Goal: Transaction & Acquisition: Purchase product/service

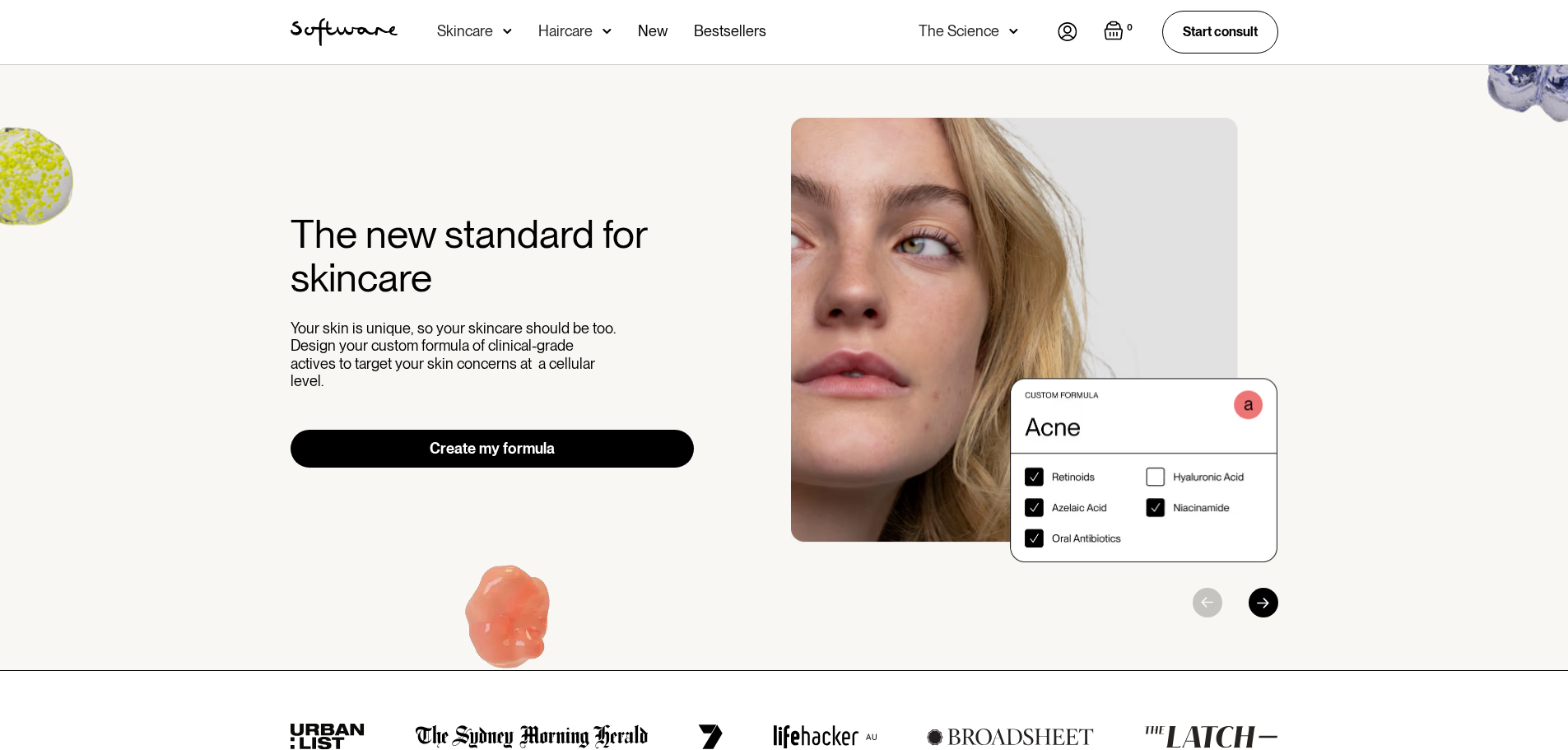
click at [521, 442] on link "Create my formula" at bounding box center [493, 448] width 404 height 38
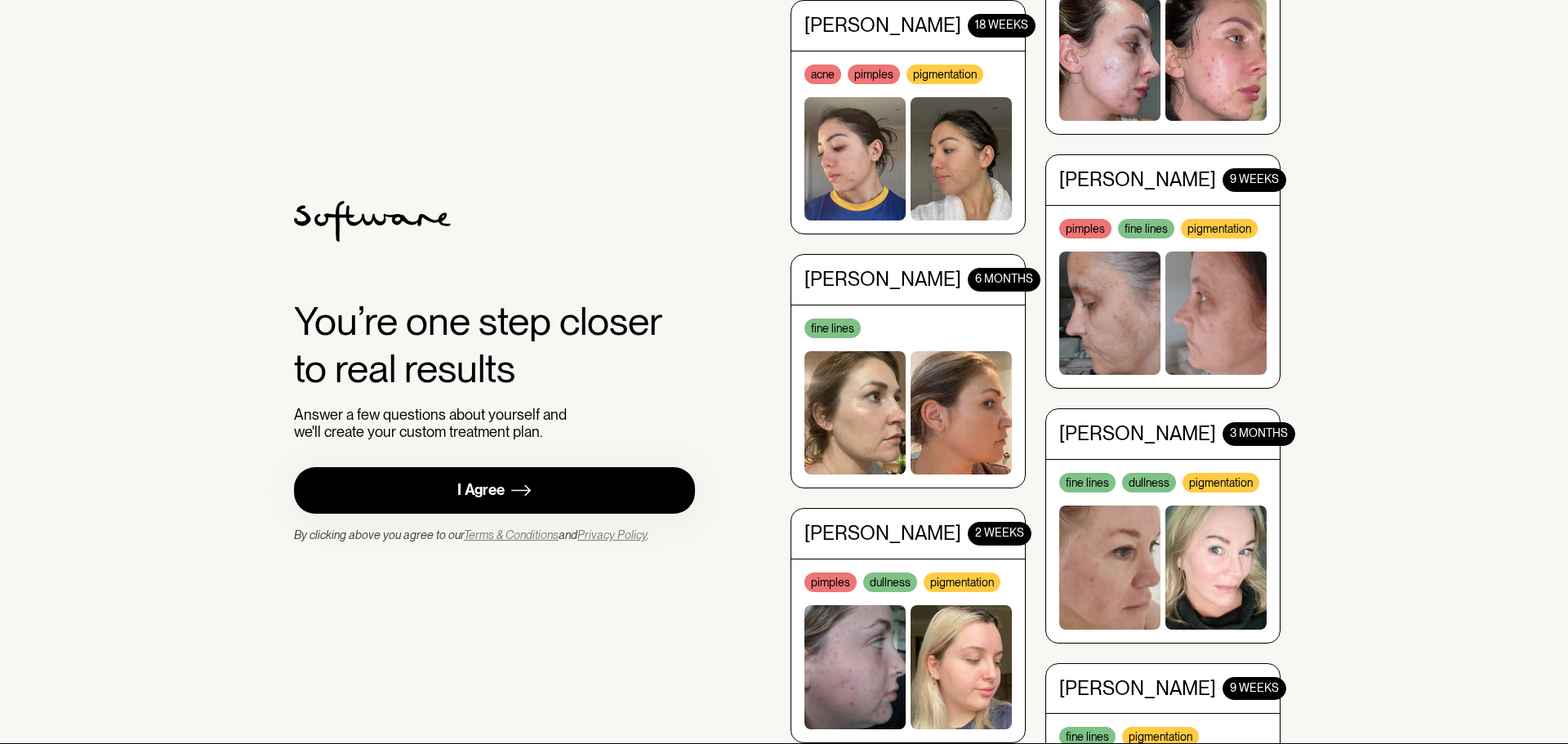
click at [542, 489] on link "I Agree" at bounding box center [494, 490] width 401 height 46
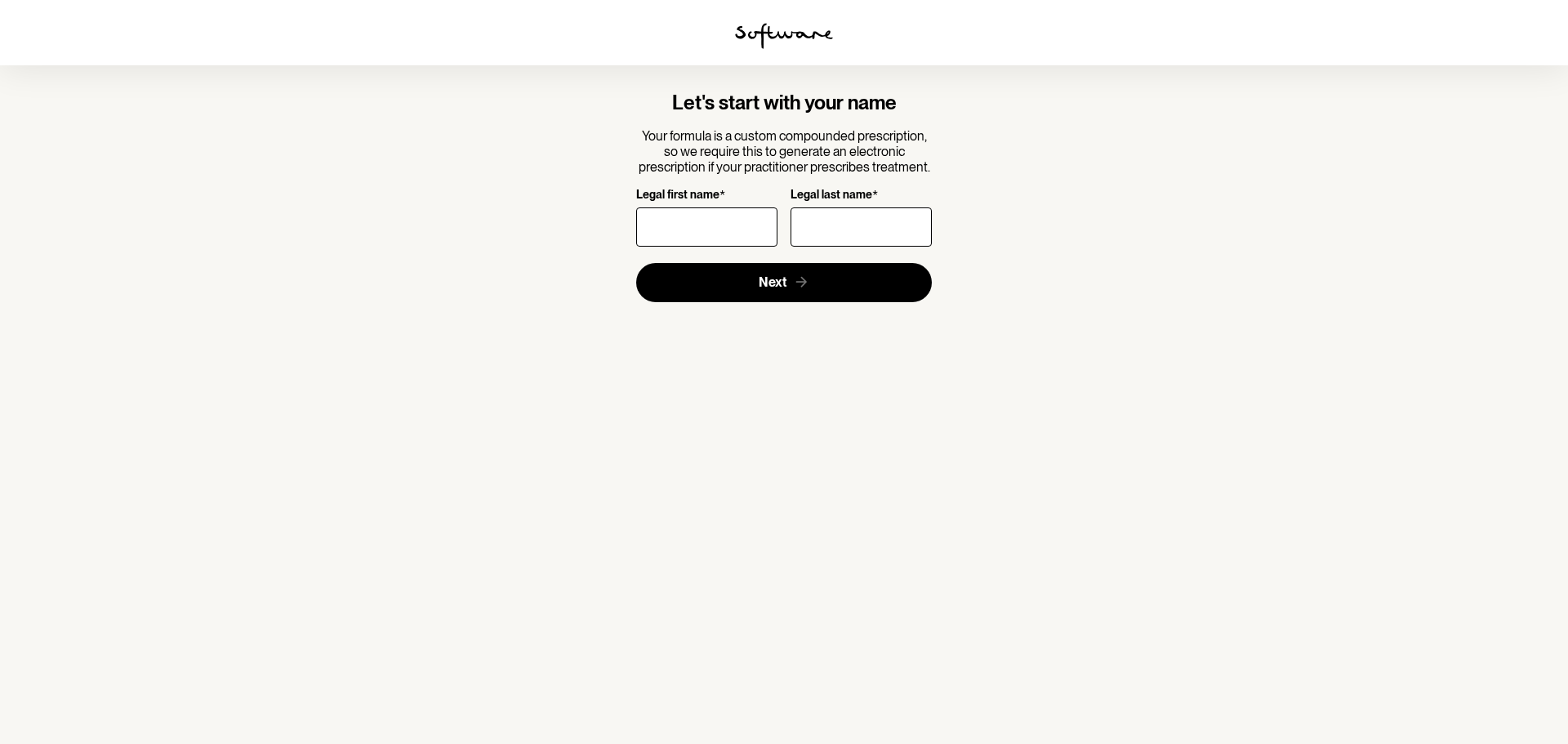
click at [721, 216] on input "Legal first name *" at bounding box center [706, 227] width 141 height 39
type input "[GEOGRAPHIC_DATA]"
type input "[PERSON_NAME]"
click at [644, 392] on section "Let's start with your name Your formula is a custom compounded prescription, so…" at bounding box center [784, 372] width 1568 height 744
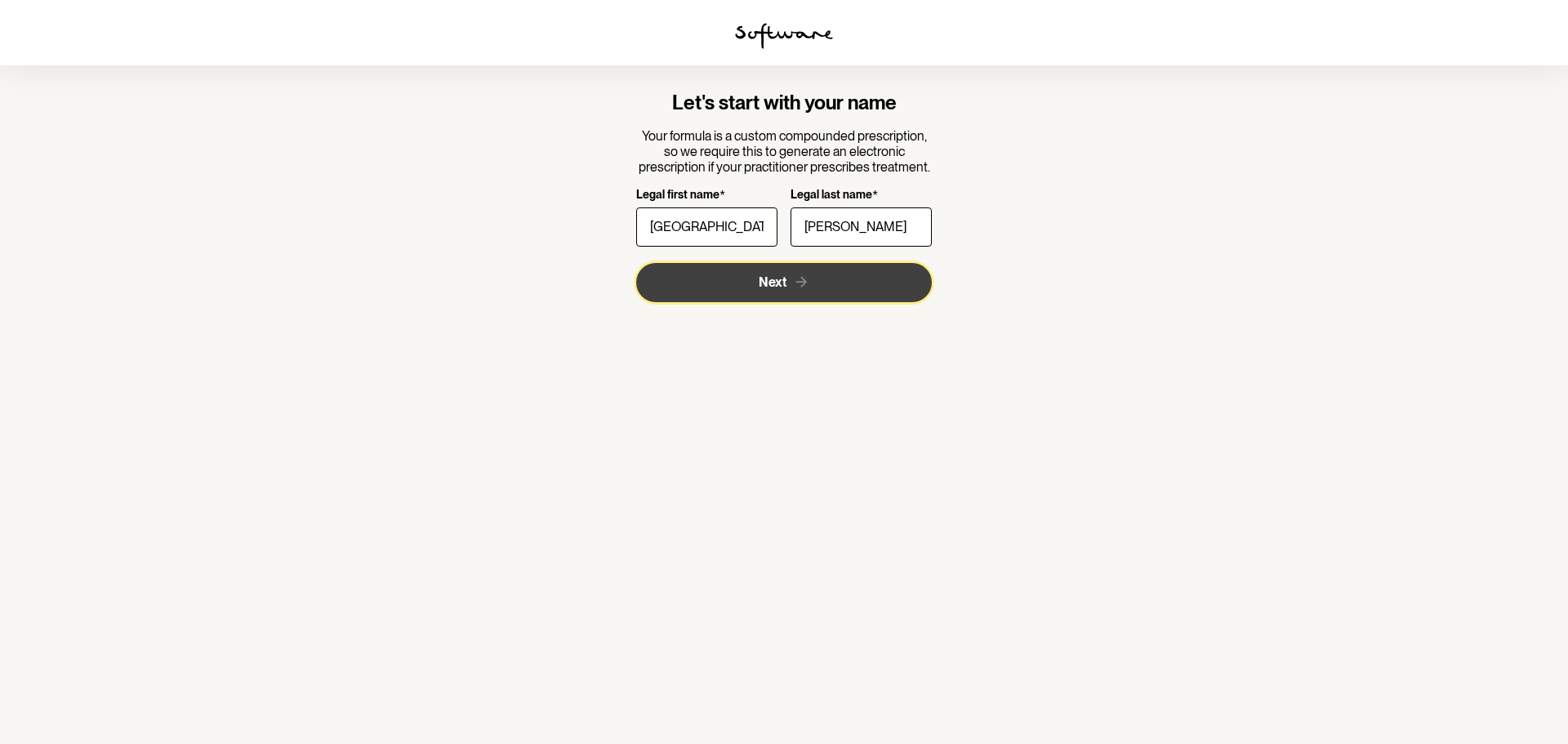
click at [770, 263] on button "Next" at bounding box center [784, 282] width 296 height 39
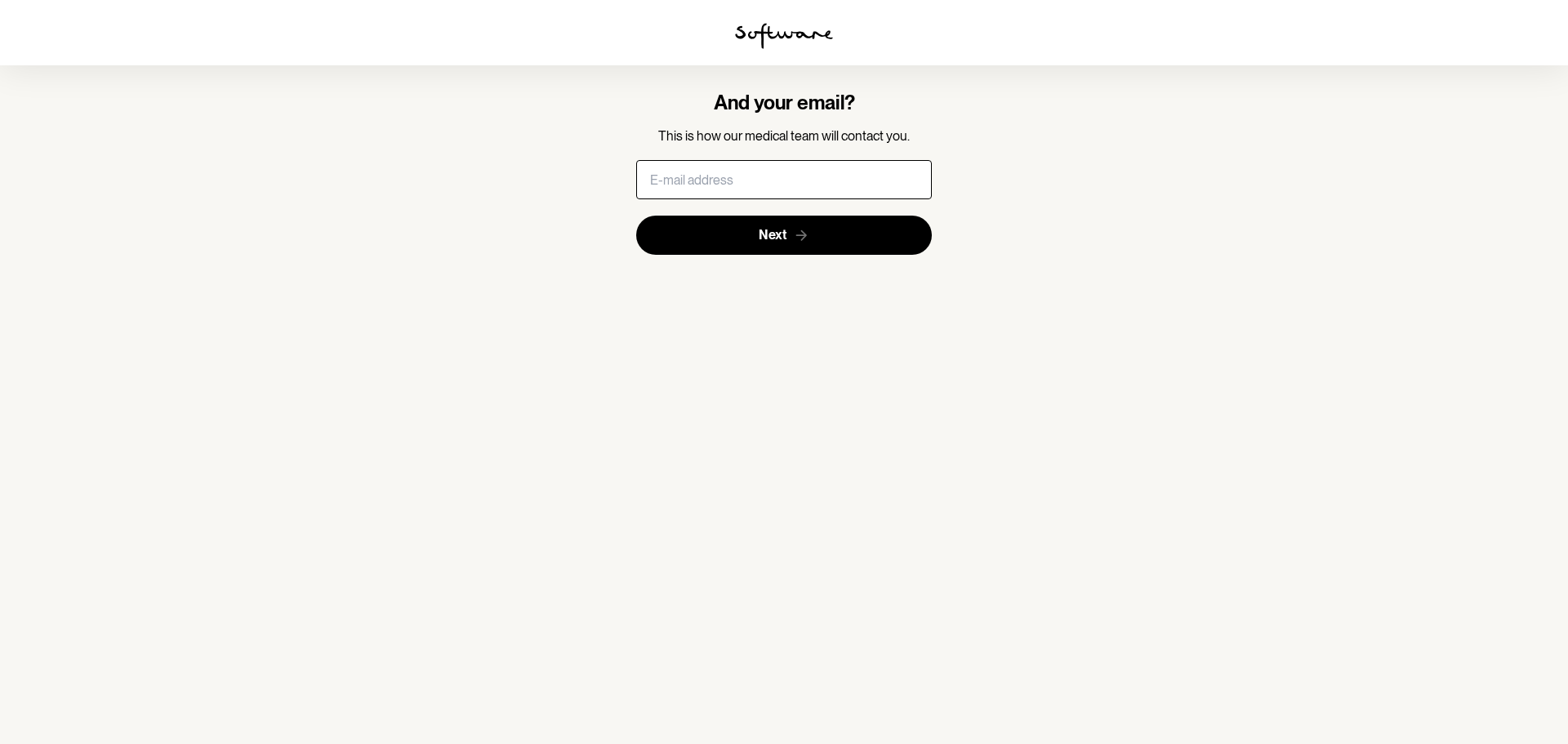
click at [806, 176] on input "text" at bounding box center [784, 179] width 296 height 39
type input "[EMAIL_ADDRESS][DOMAIN_NAME]"
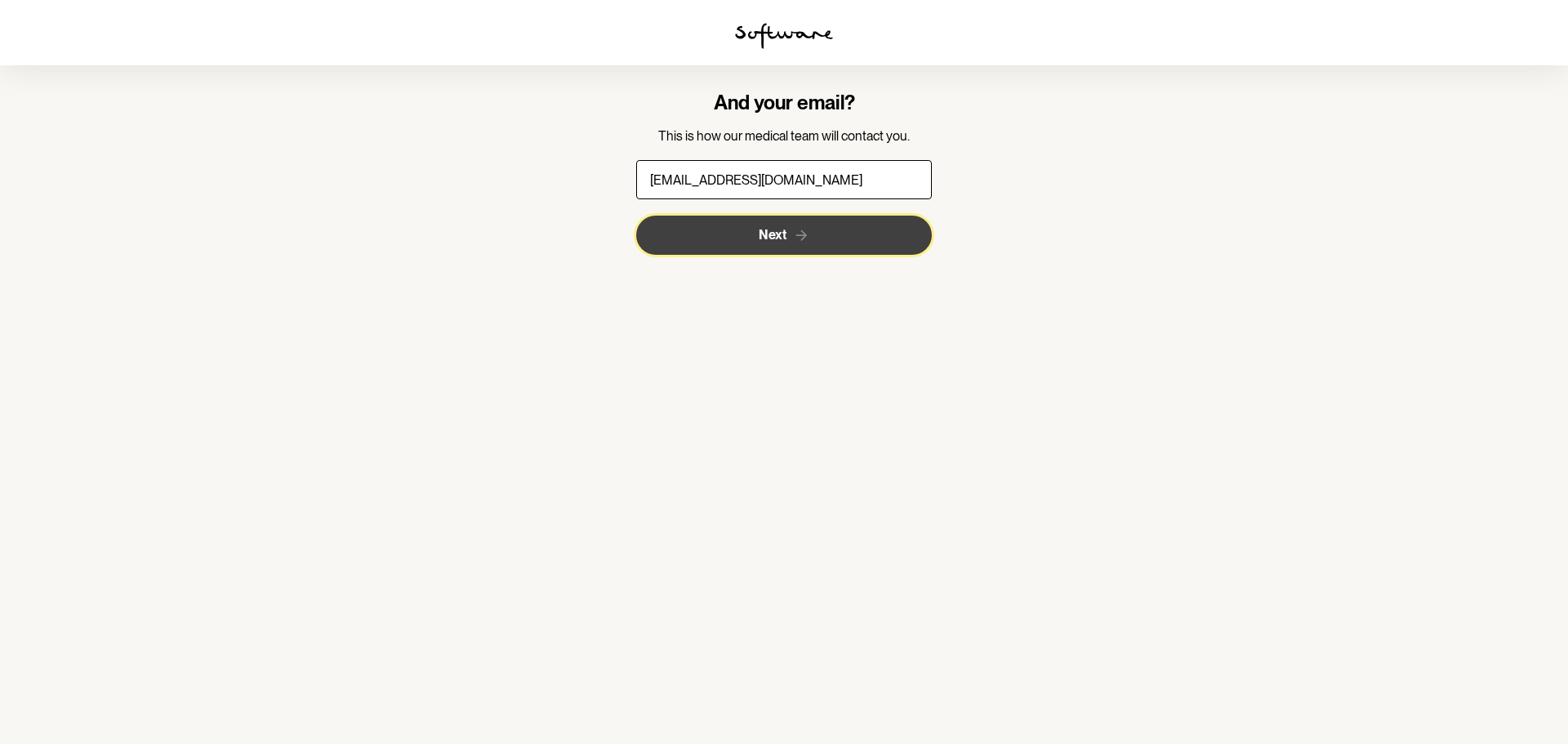
click at [874, 226] on button "Next" at bounding box center [784, 235] width 296 height 39
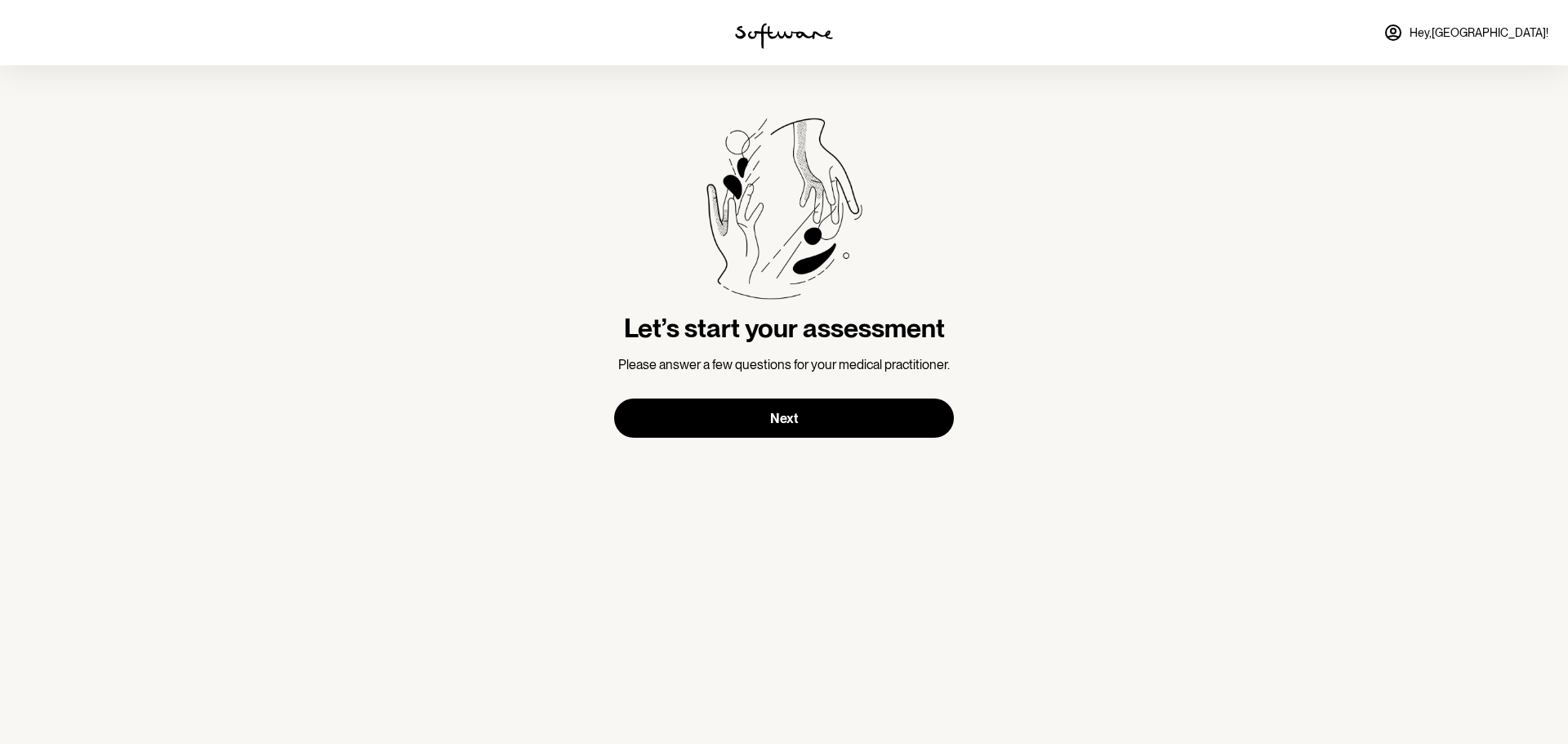
click at [815, 444] on section "Let’s start your assessment Please answer a few questions for your medical prac…" at bounding box center [784, 278] width 366 height 425
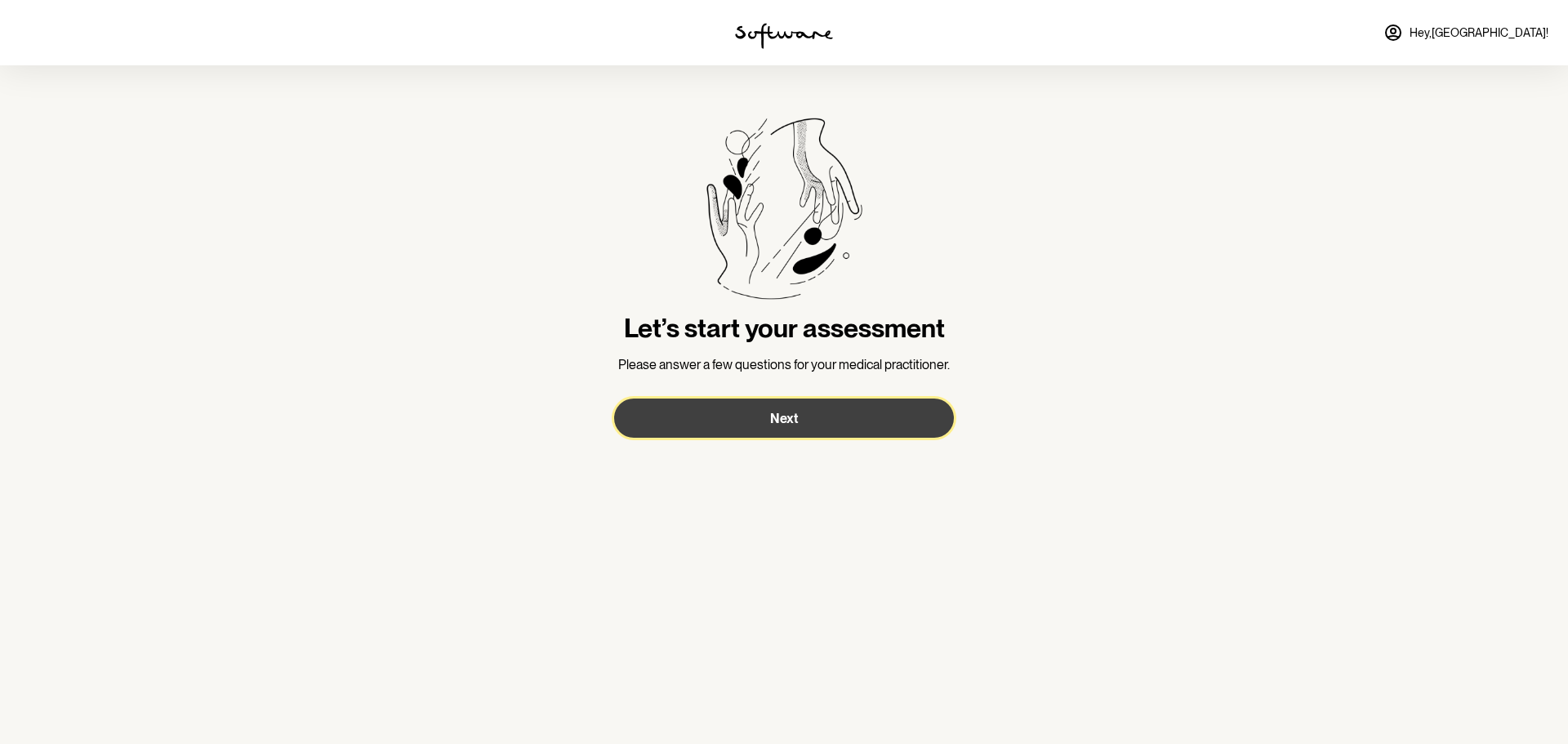
click at [826, 421] on button "Next" at bounding box center [784, 418] width 340 height 39
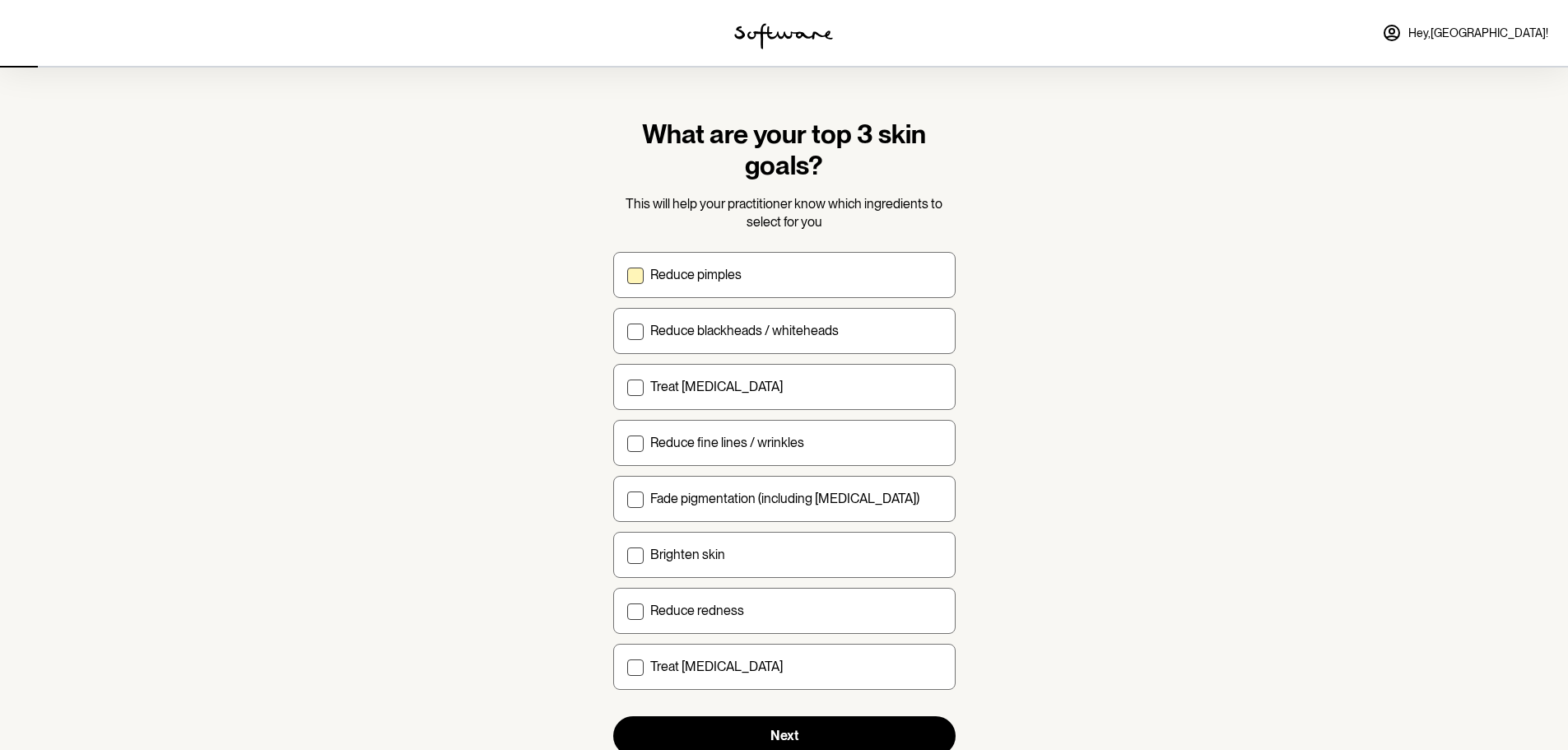
click at [646, 268] on label "Reduce pimples" at bounding box center [784, 276] width 343 height 47
click at [627, 274] on input "Reduce pimples" at bounding box center [626, 274] width 1 height 1
checkbox input "true"
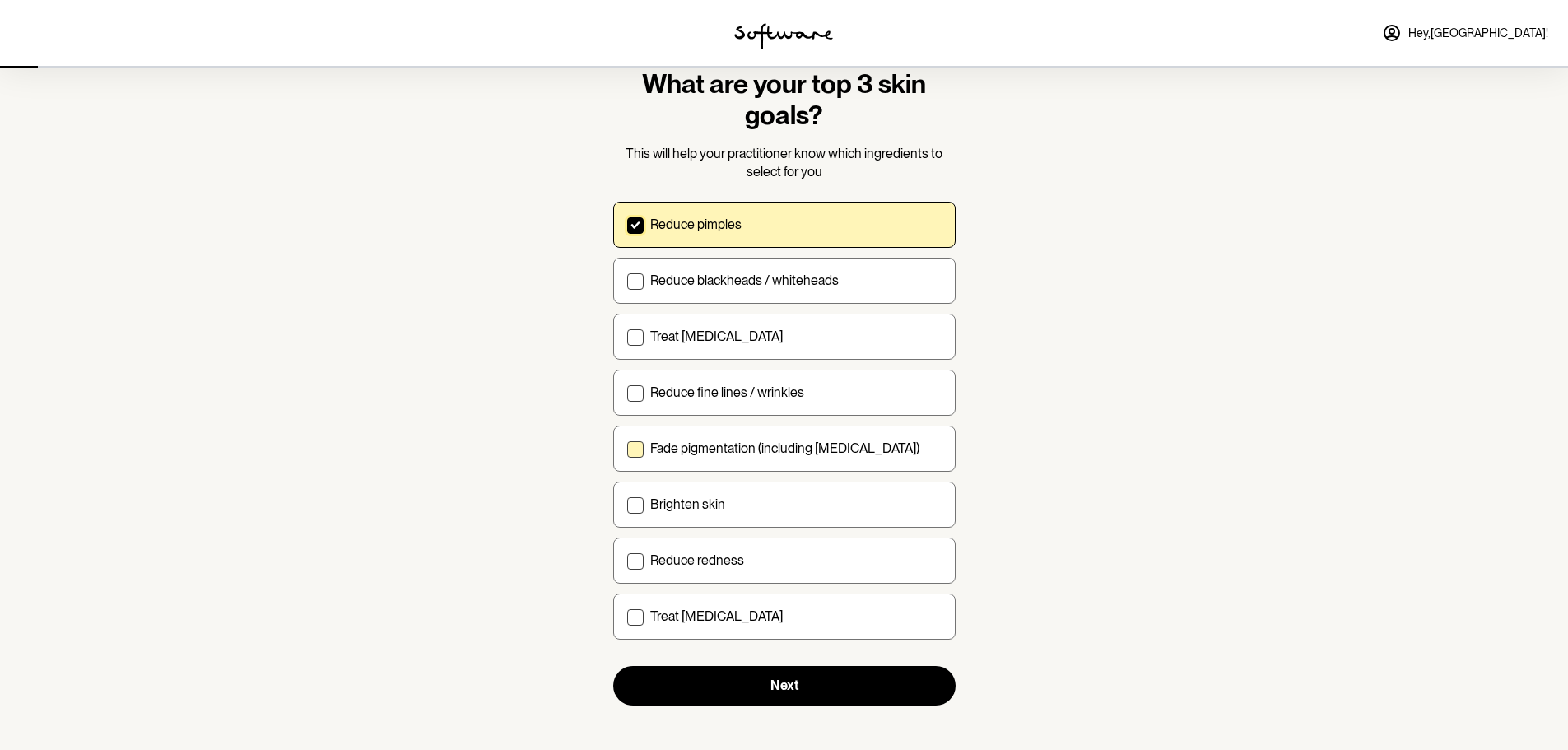
scroll to position [58, 0]
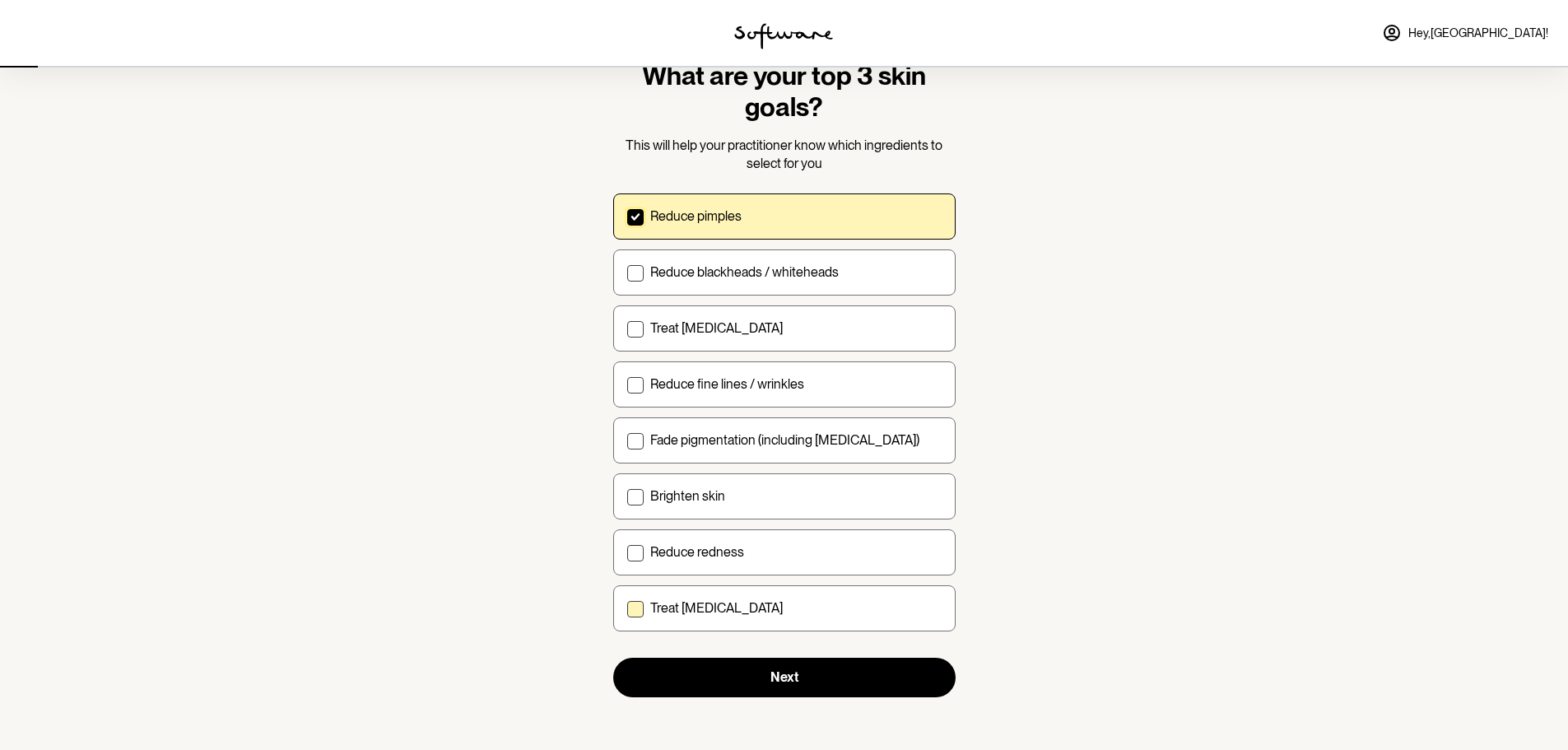
click at [657, 605] on p "Treat [MEDICAL_DATA]" at bounding box center [716, 608] width 132 height 15
click at [627, 608] on input "Treat [MEDICAL_DATA]" at bounding box center [626, 608] width 1 height 1
checkbox input "true"
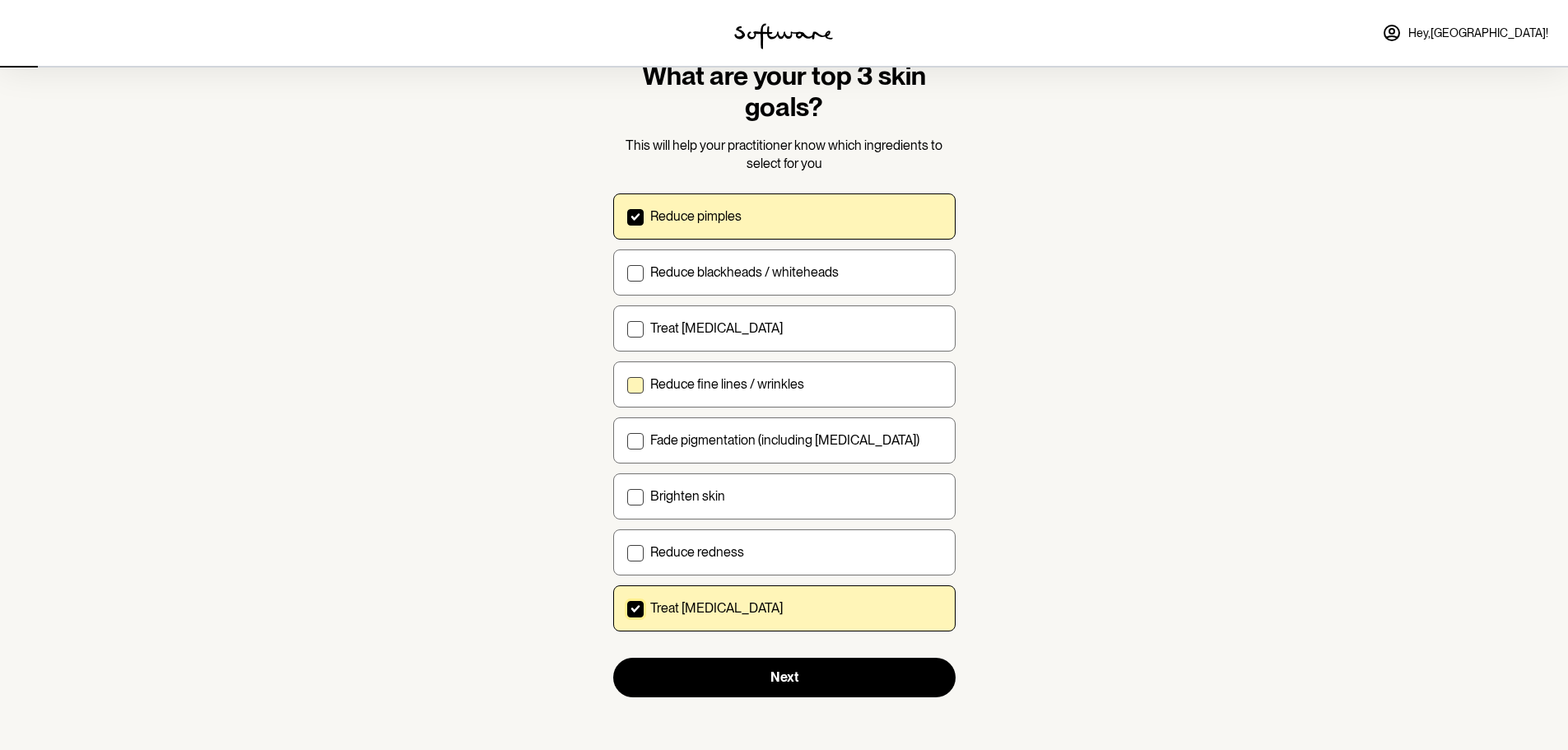
click at [684, 384] on p "Reduce fine lines / wrinkles" at bounding box center [727, 384] width 154 height 15
click at [627, 384] on input "Reduce fine lines / wrinkles" at bounding box center [626, 384] width 1 height 1
checkbox input "true"
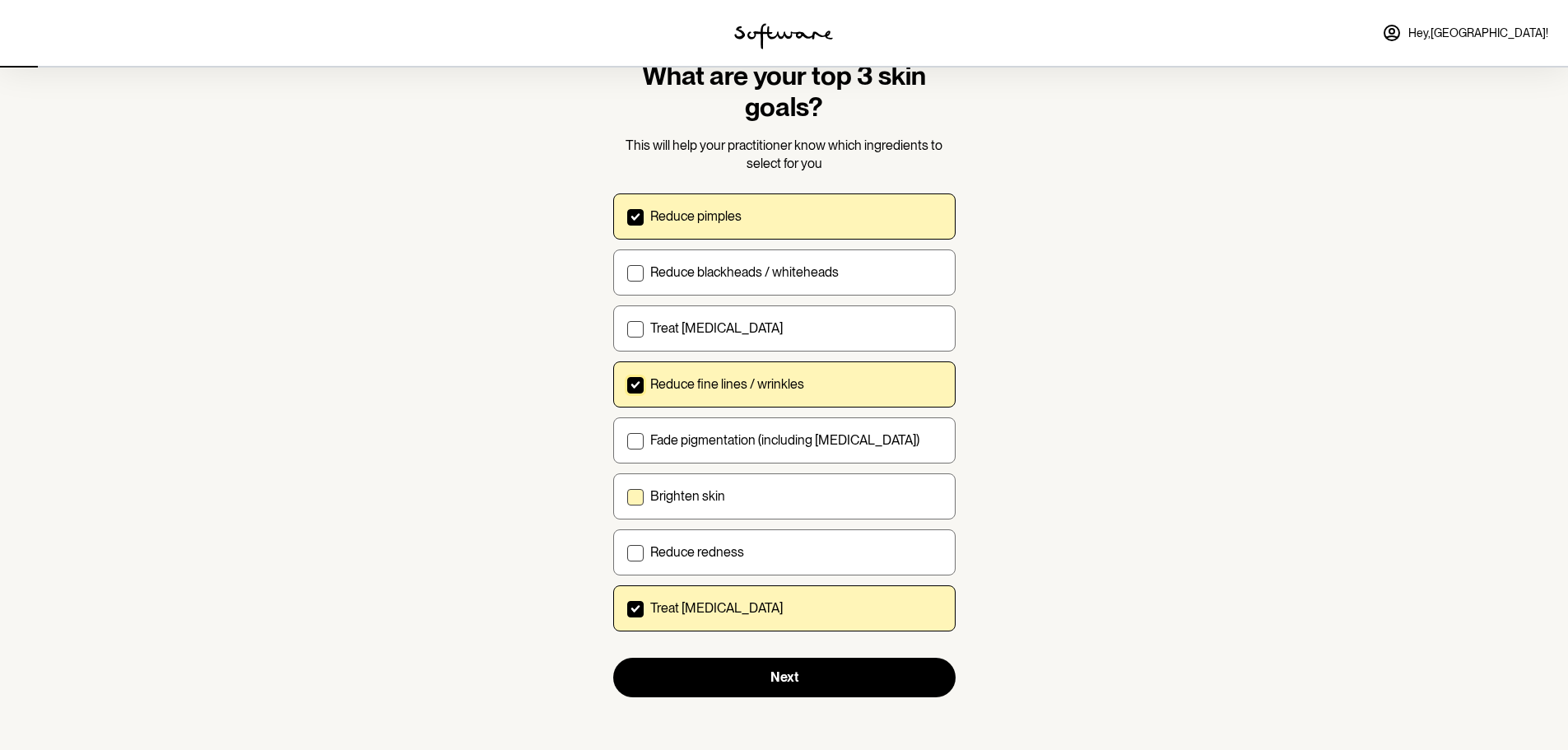
click at [754, 498] on div "Brighten skin" at bounding box center [796, 496] width 292 height 15
click at [627, 497] on input "Brighten skin" at bounding box center [626, 496] width 1 height 1
checkbox input "true"
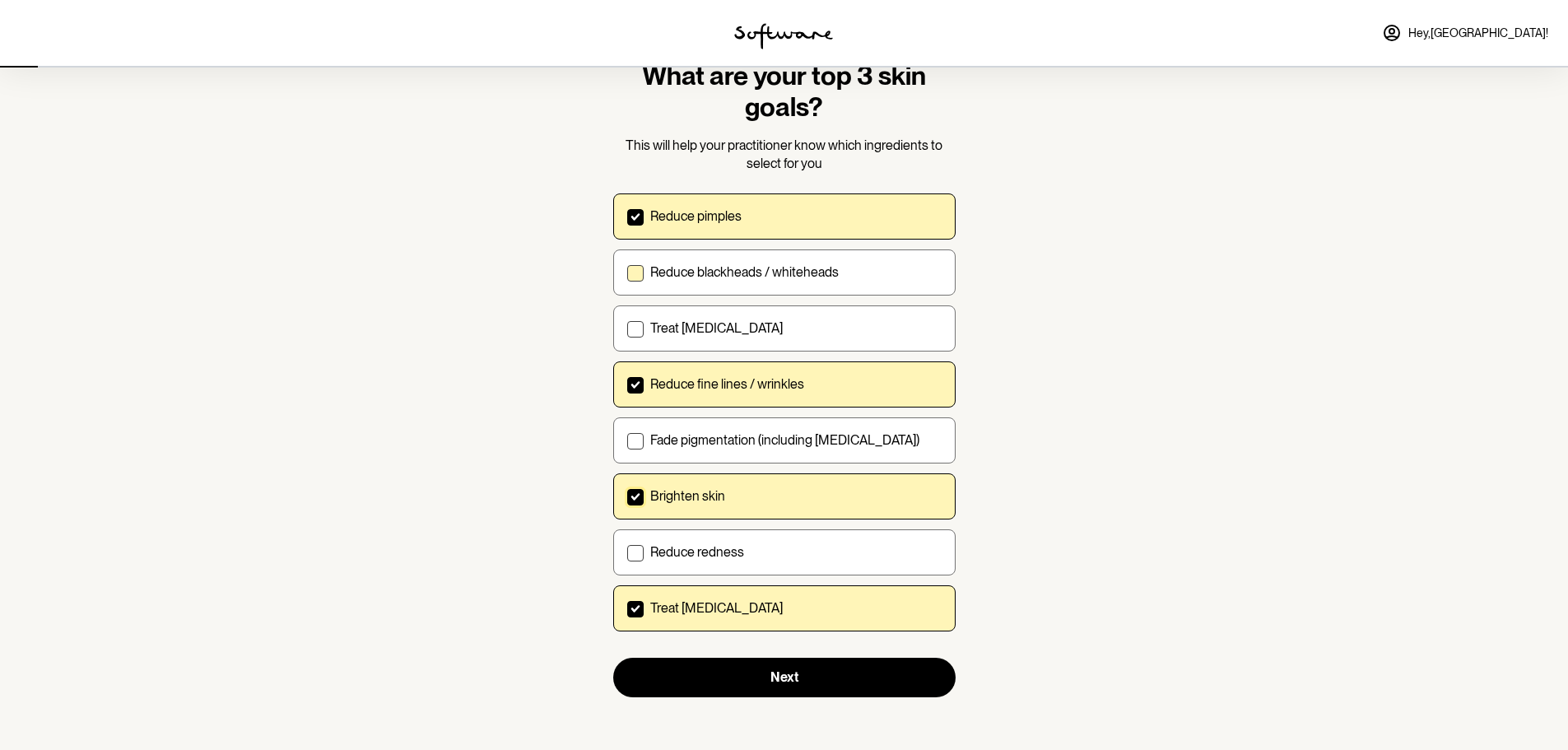
click at [797, 271] on p "Reduce blackheads / whiteheads" at bounding box center [744, 271] width 189 height 15
click at [627, 272] on input "Reduce blackheads / whiteheads" at bounding box center [626, 272] width 1 height 1
checkbox input "true"
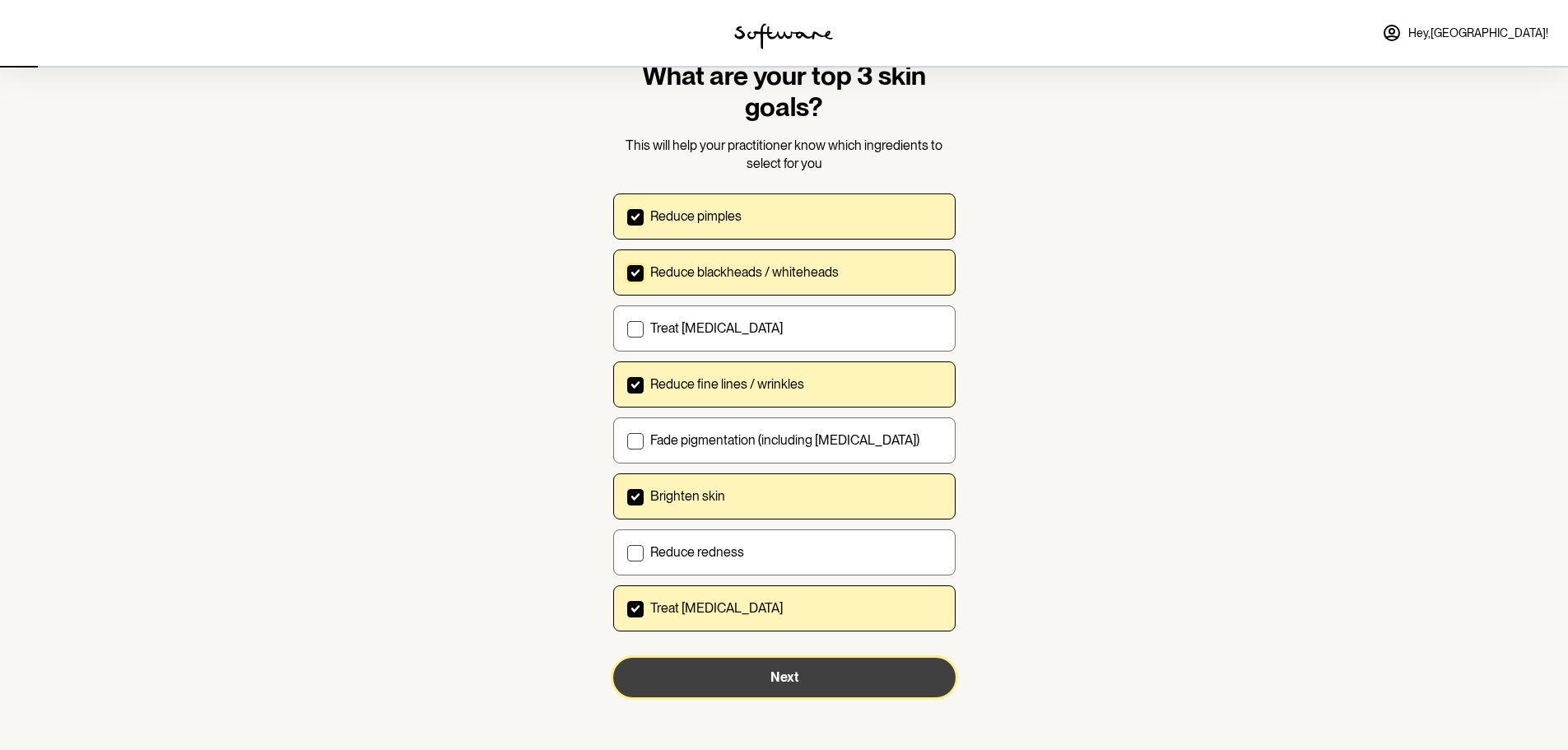
click at [856, 673] on button "Next" at bounding box center [784, 678] width 343 height 39
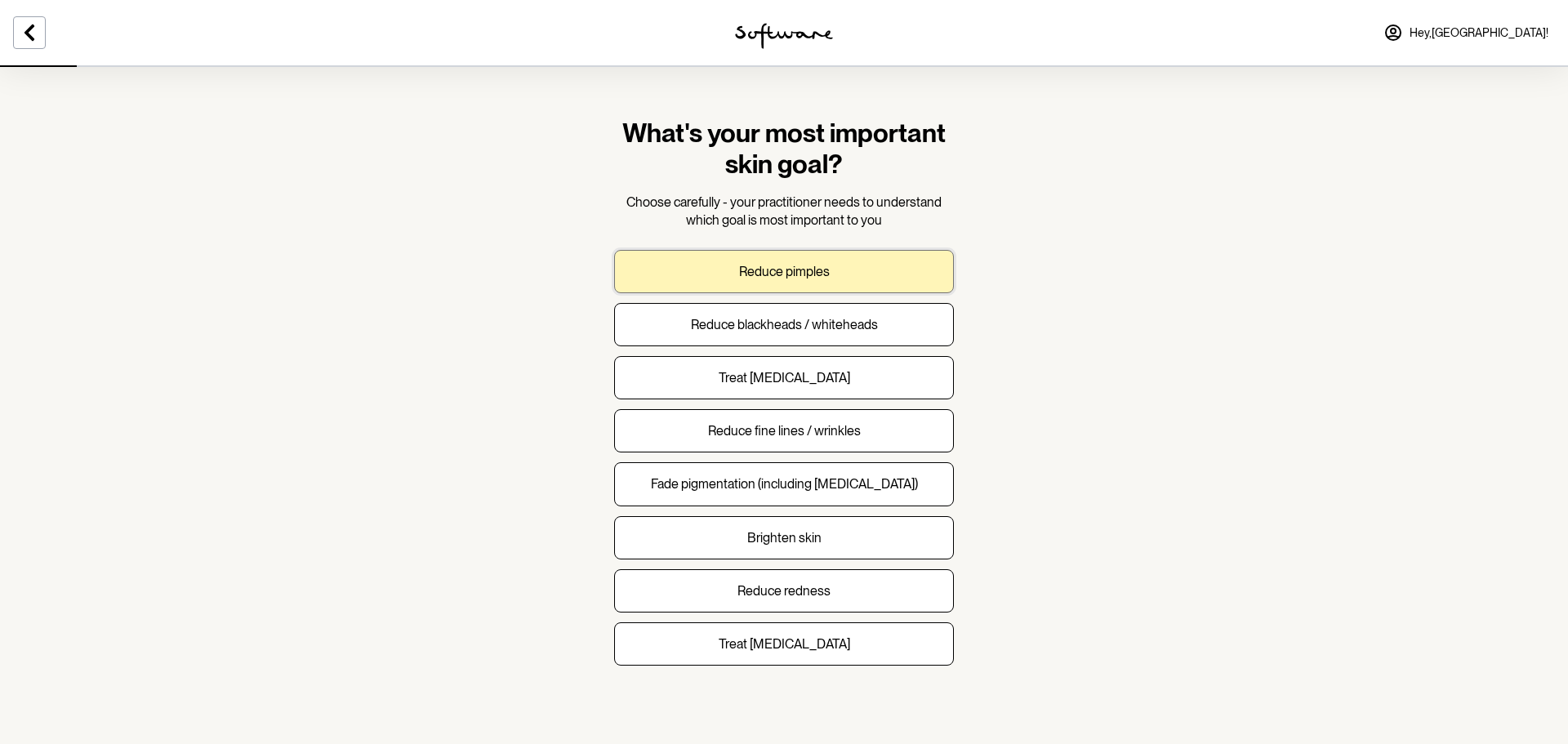
click at [820, 270] on p "Reduce pimples" at bounding box center [784, 271] width 91 height 15
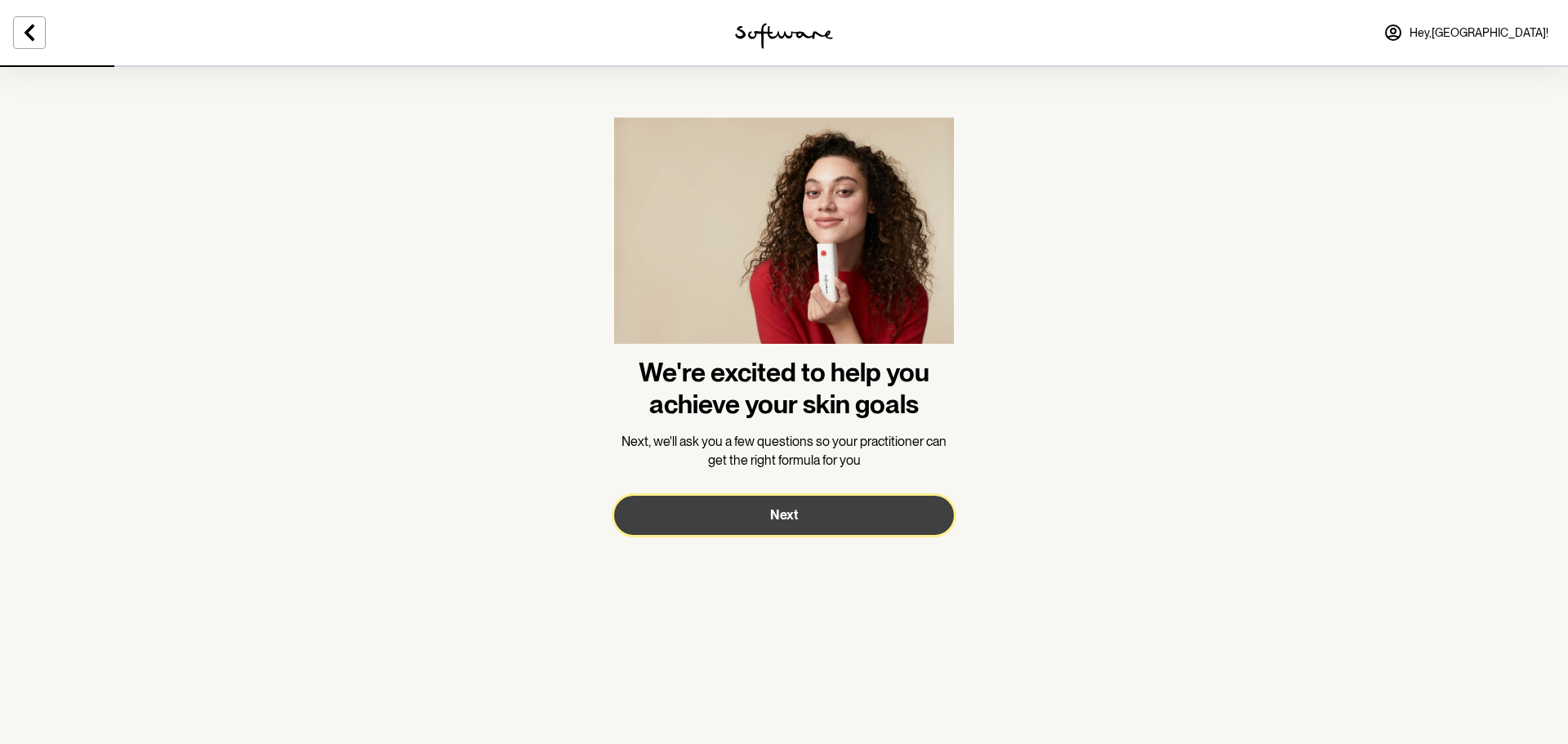
click at [803, 502] on button "Next" at bounding box center [784, 516] width 340 height 39
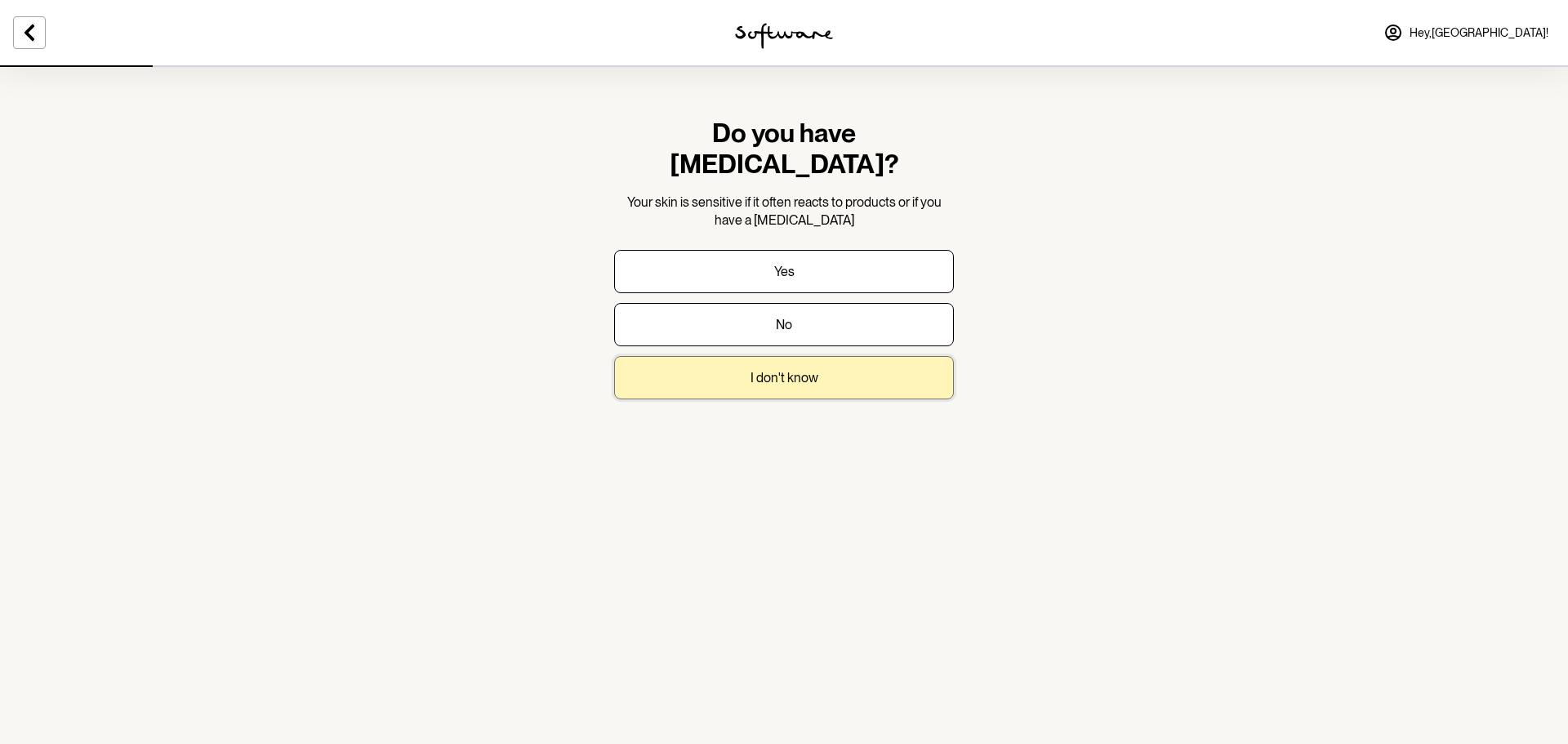
click at [793, 364] on button "I don't know" at bounding box center [784, 377] width 340 height 44
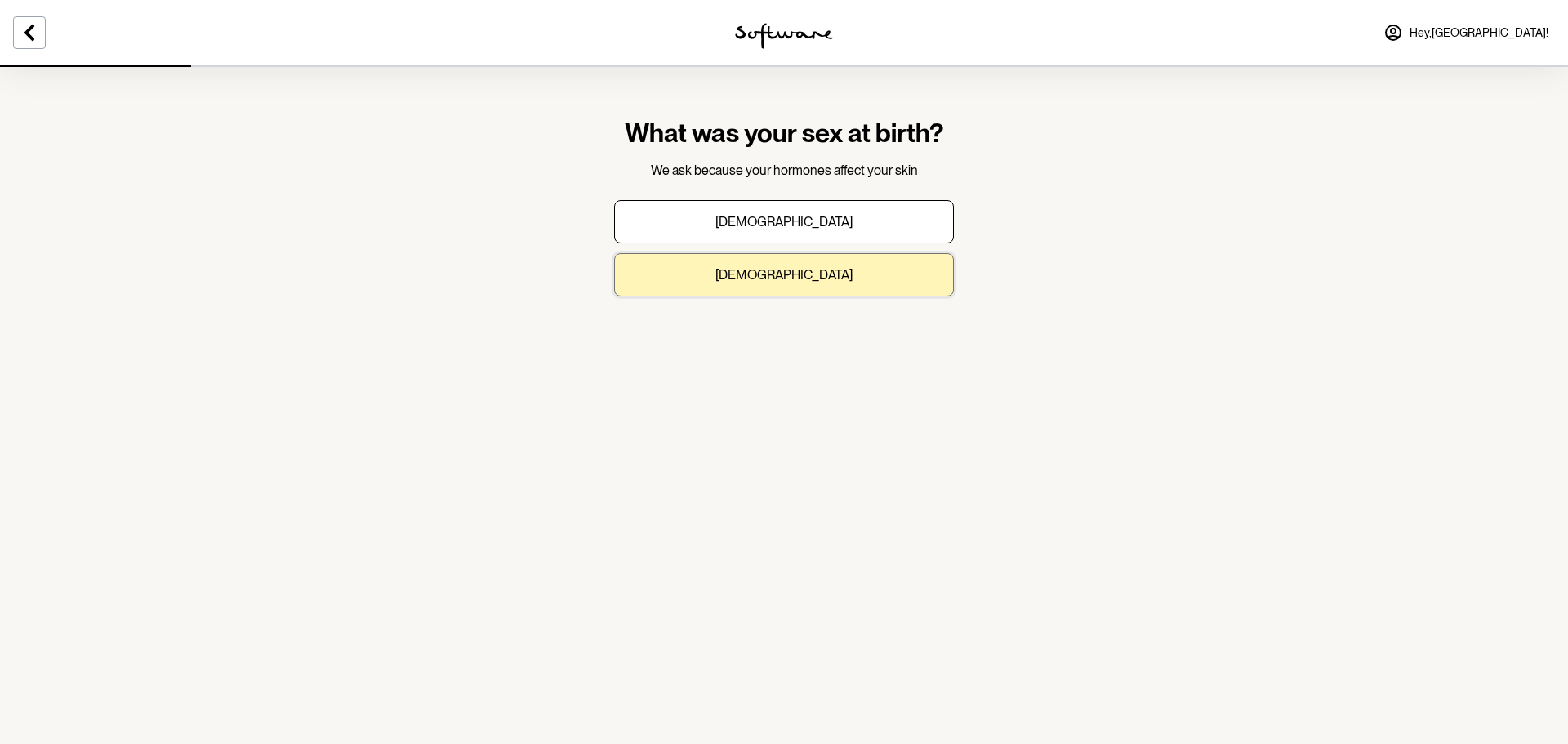
click at [797, 281] on p "[DEMOGRAPHIC_DATA]" at bounding box center [784, 274] width 138 height 15
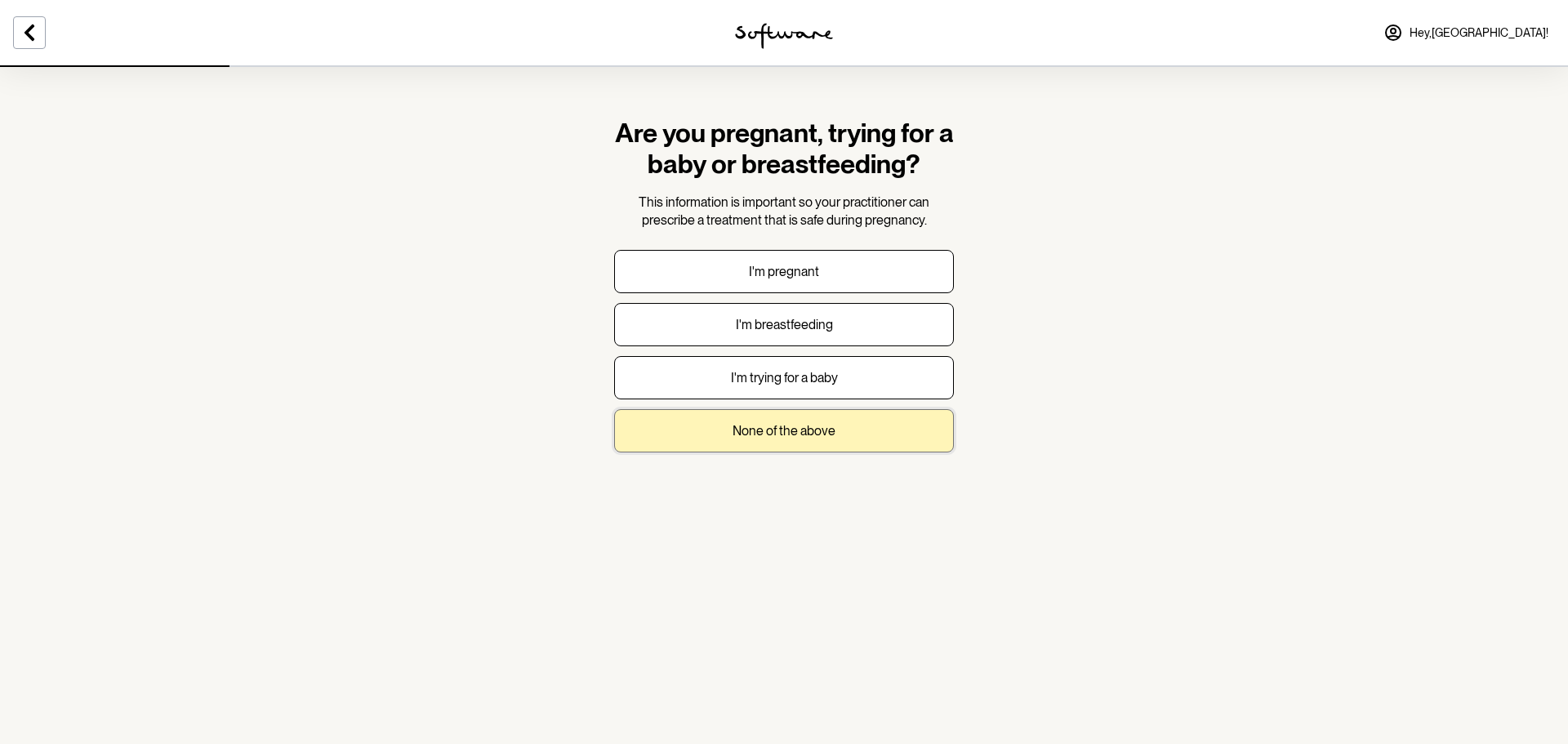
click at [847, 423] on button "None of the above" at bounding box center [784, 431] width 340 height 44
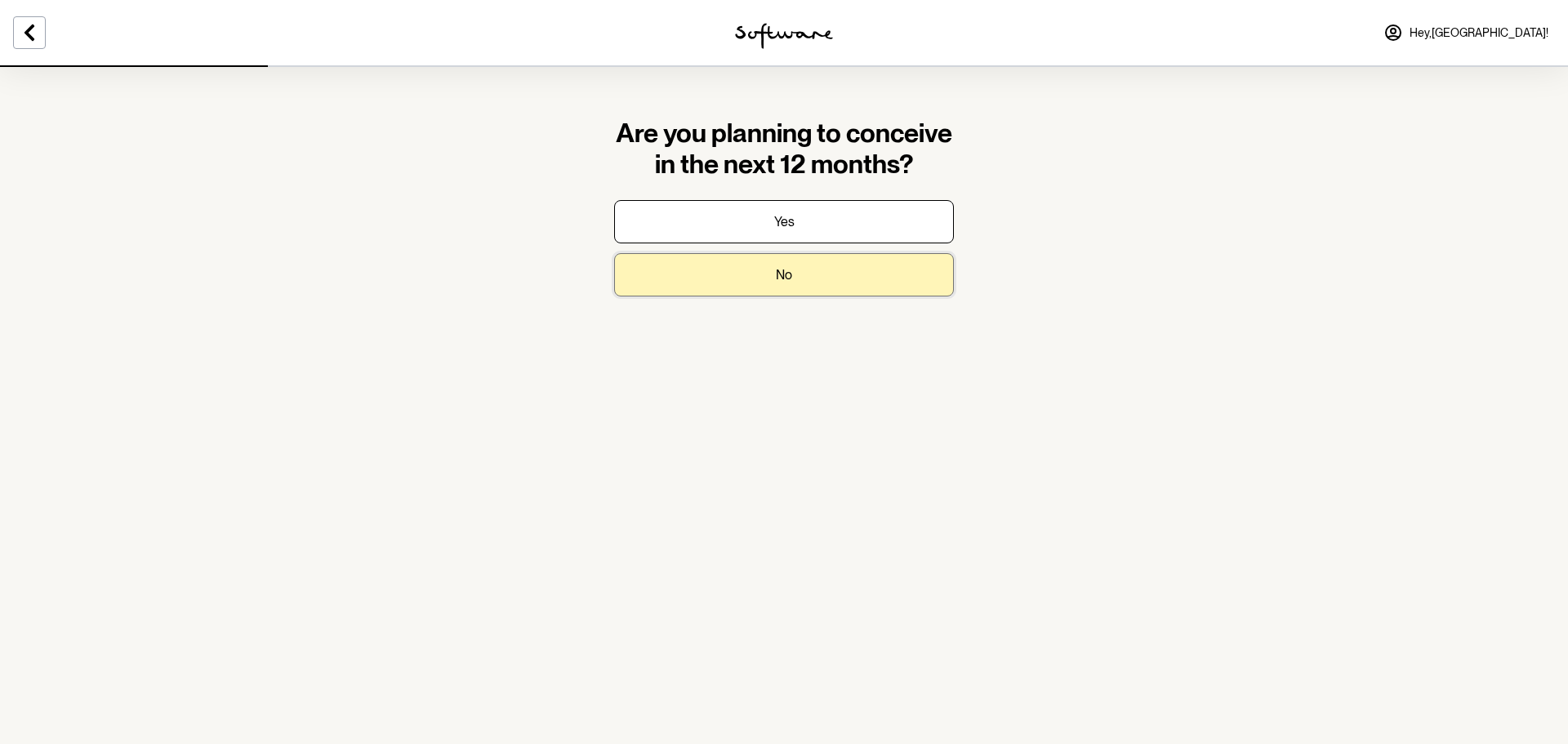
click at [737, 277] on button "No" at bounding box center [784, 274] width 340 height 44
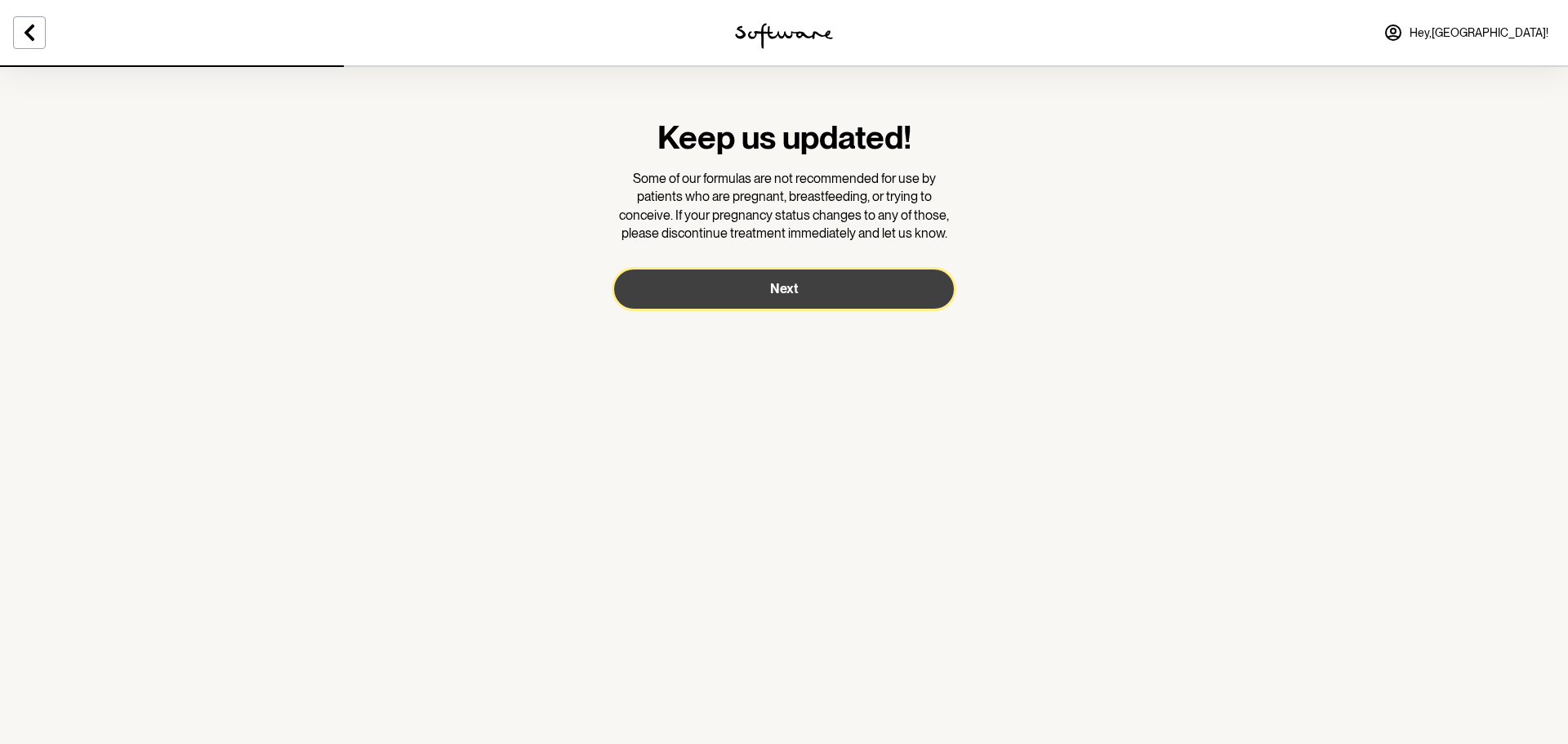
click at [816, 282] on button "Next" at bounding box center [784, 289] width 340 height 39
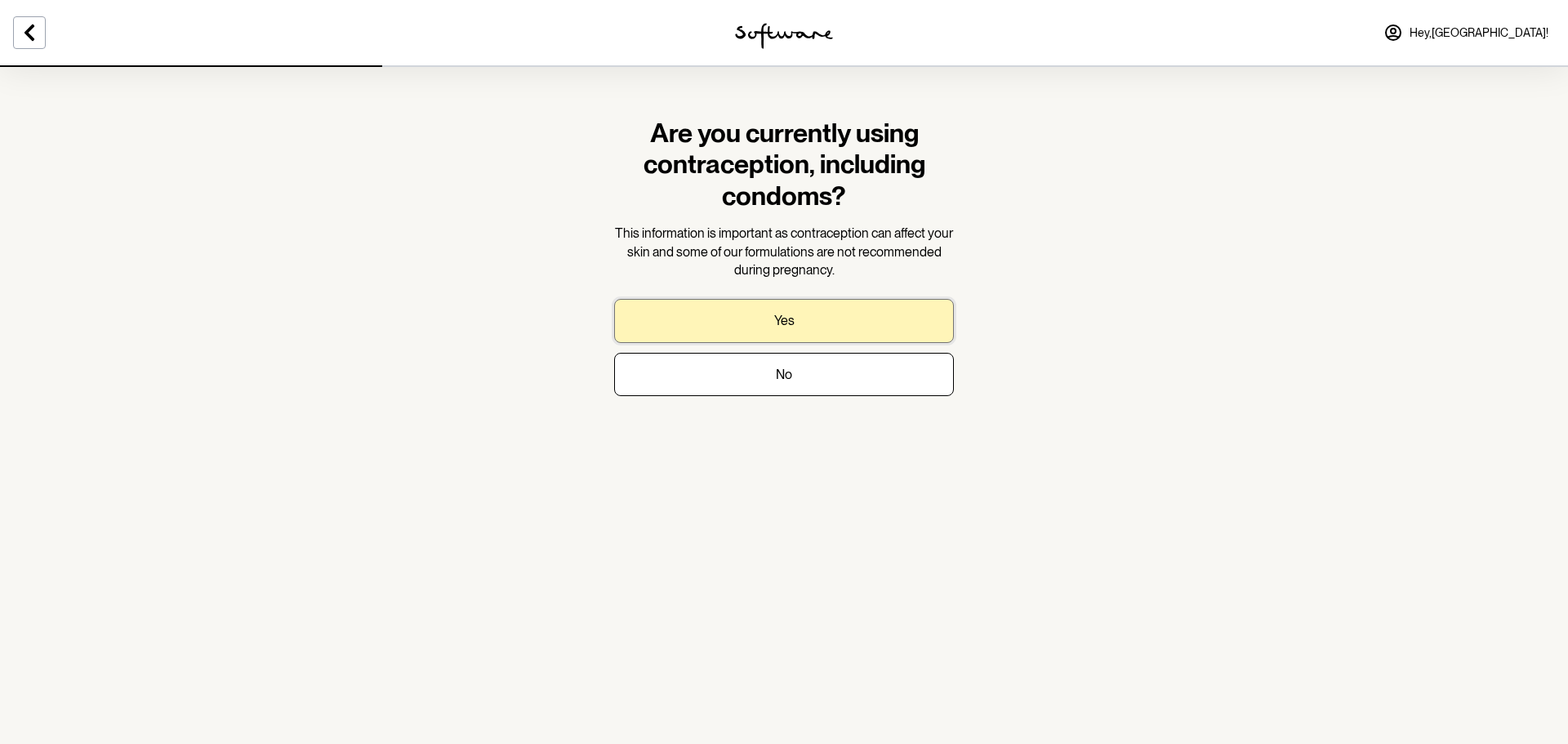
click at [848, 315] on button "Yes" at bounding box center [784, 321] width 340 height 44
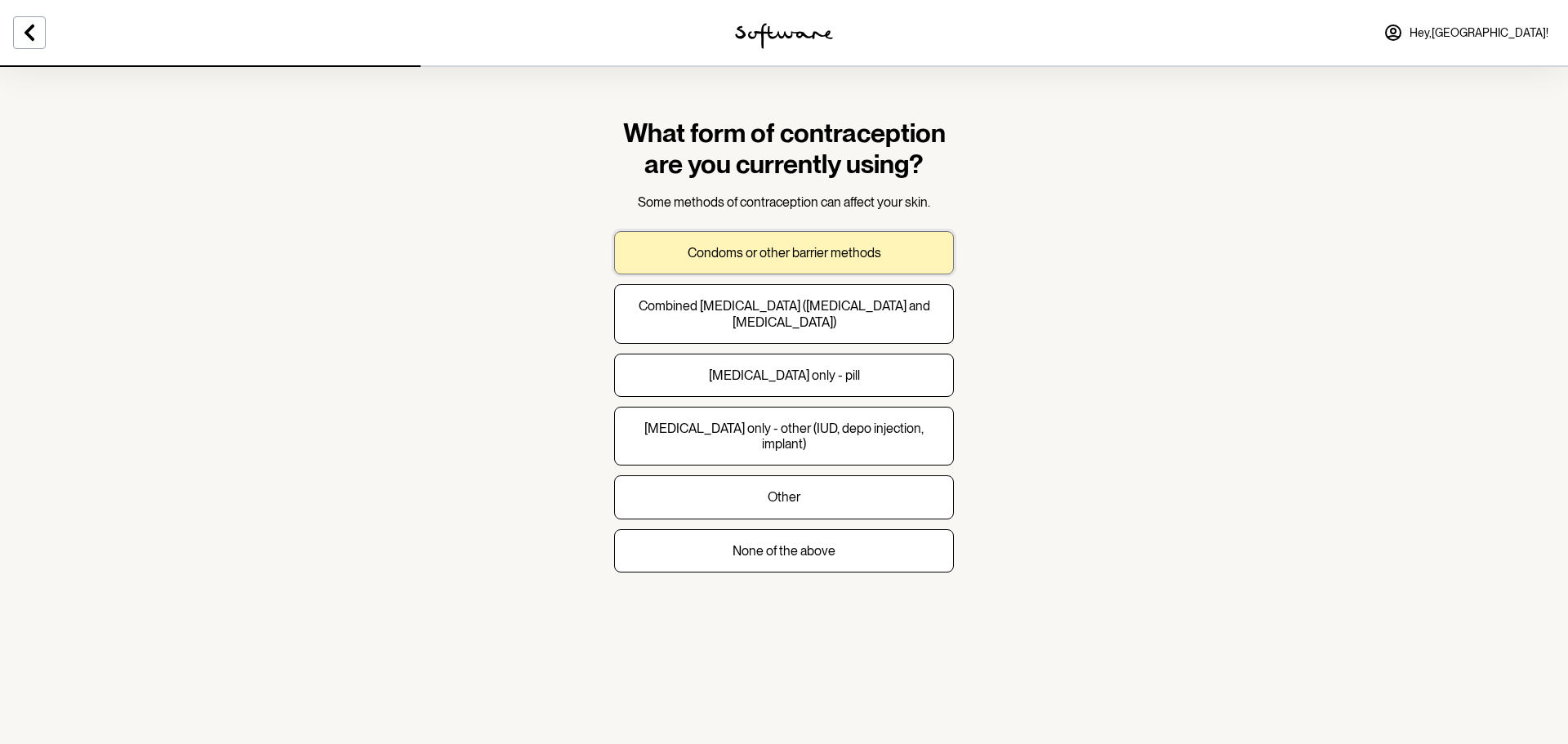
click at [865, 246] on p "Condoms or other barrier methods" at bounding box center [784, 252] width 193 height 15
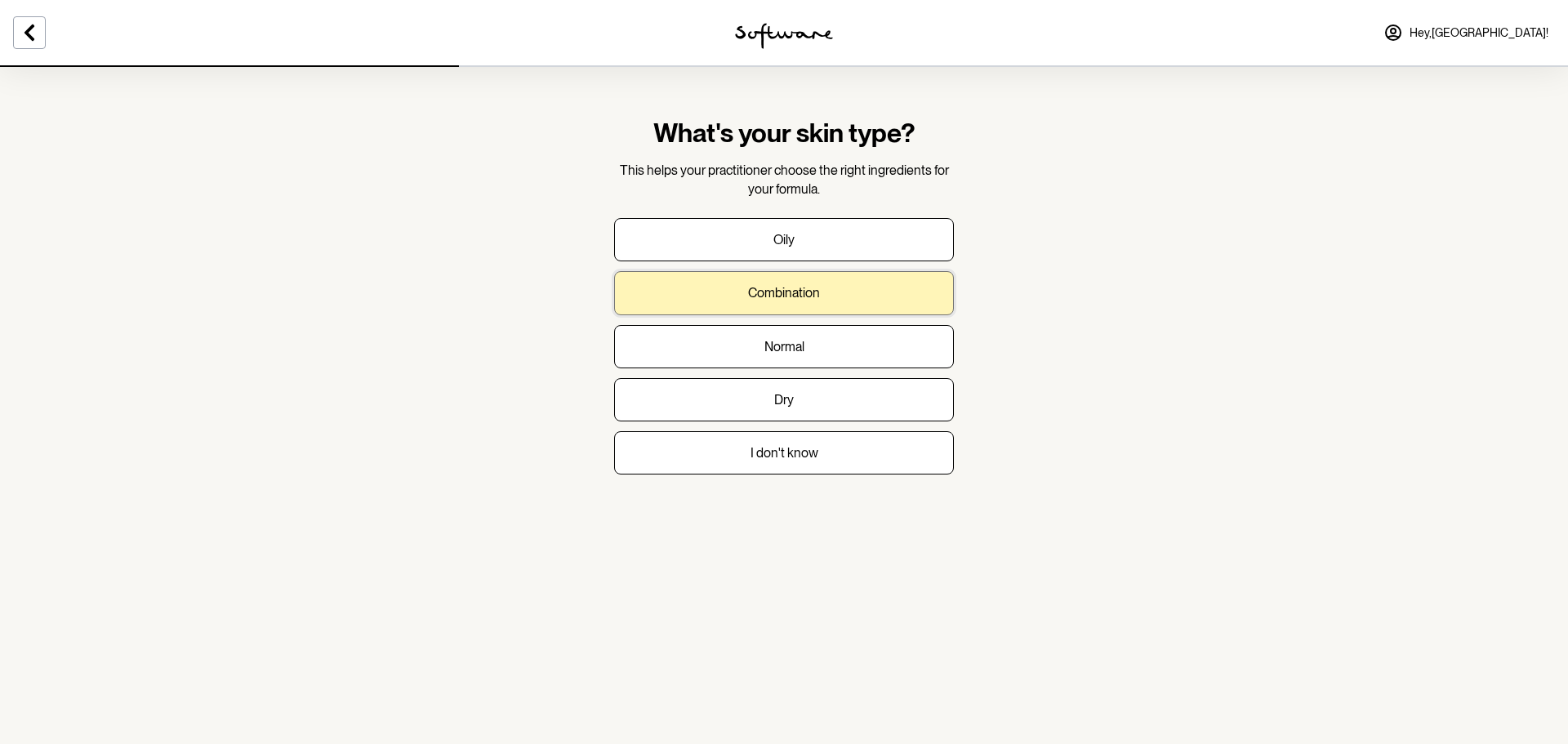
click at [830, 287] on button "Combination" at bounding box center [784, 293] width 340 height 44
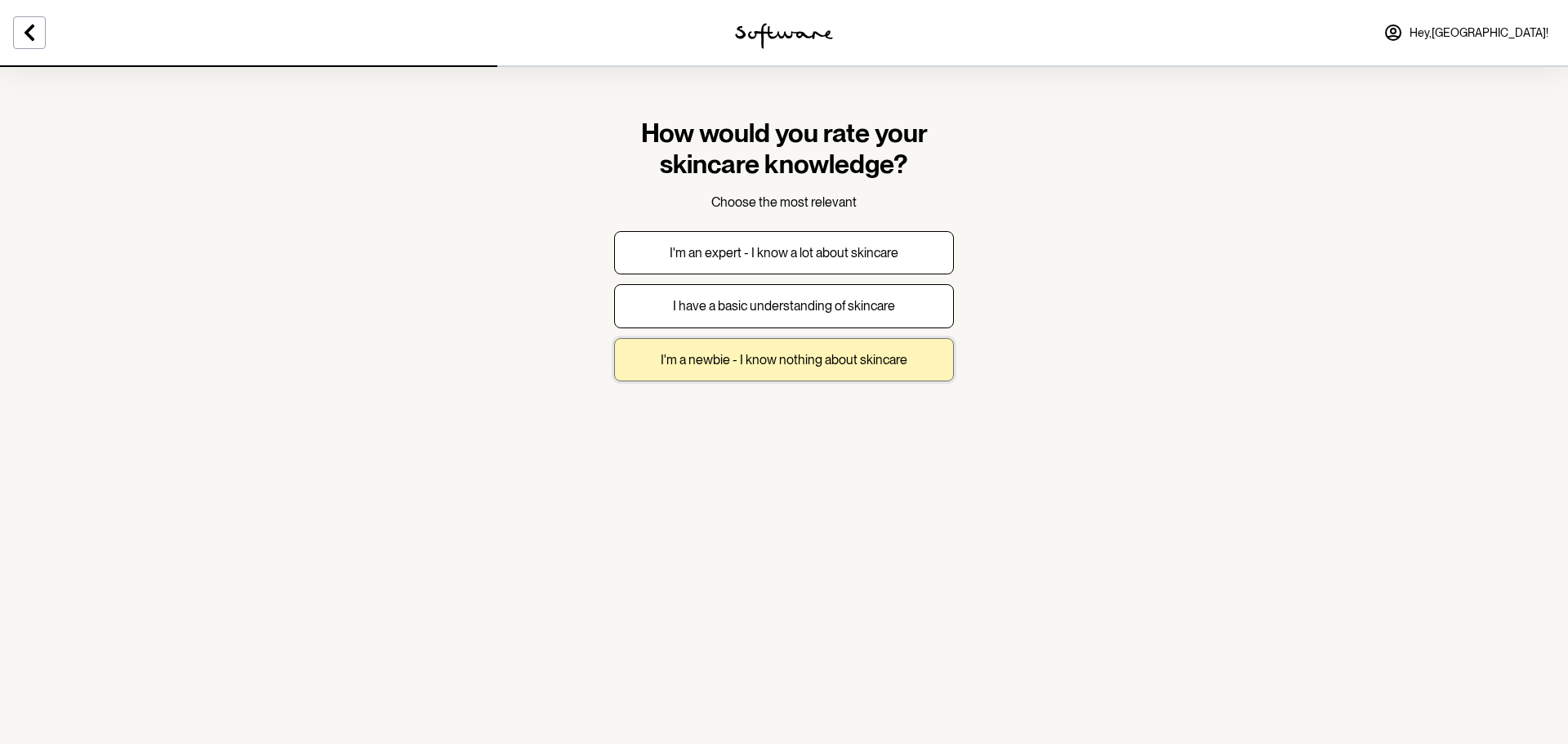
click at [897, 356] on p "I'm a newbie - I know nothing about skincare" at bounding box center [784, 360] width 247 height 15
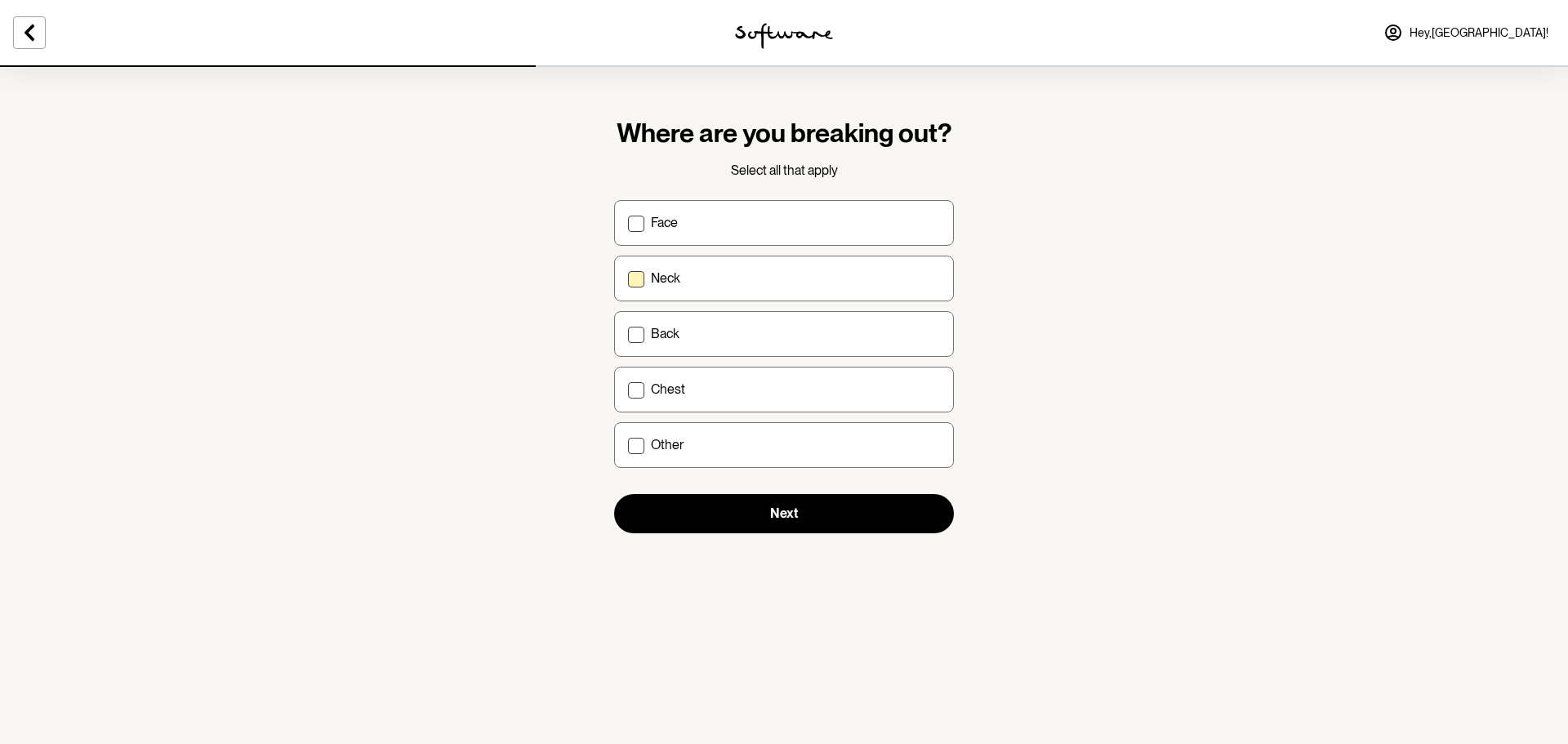
click at [651, 292] on label "Neck" at bounding box center [784, 279] width 340 height 46
click at [628, 279] on input "Neck" at bounding box center [627, 278] width 1 height 1
checkbox input "true"
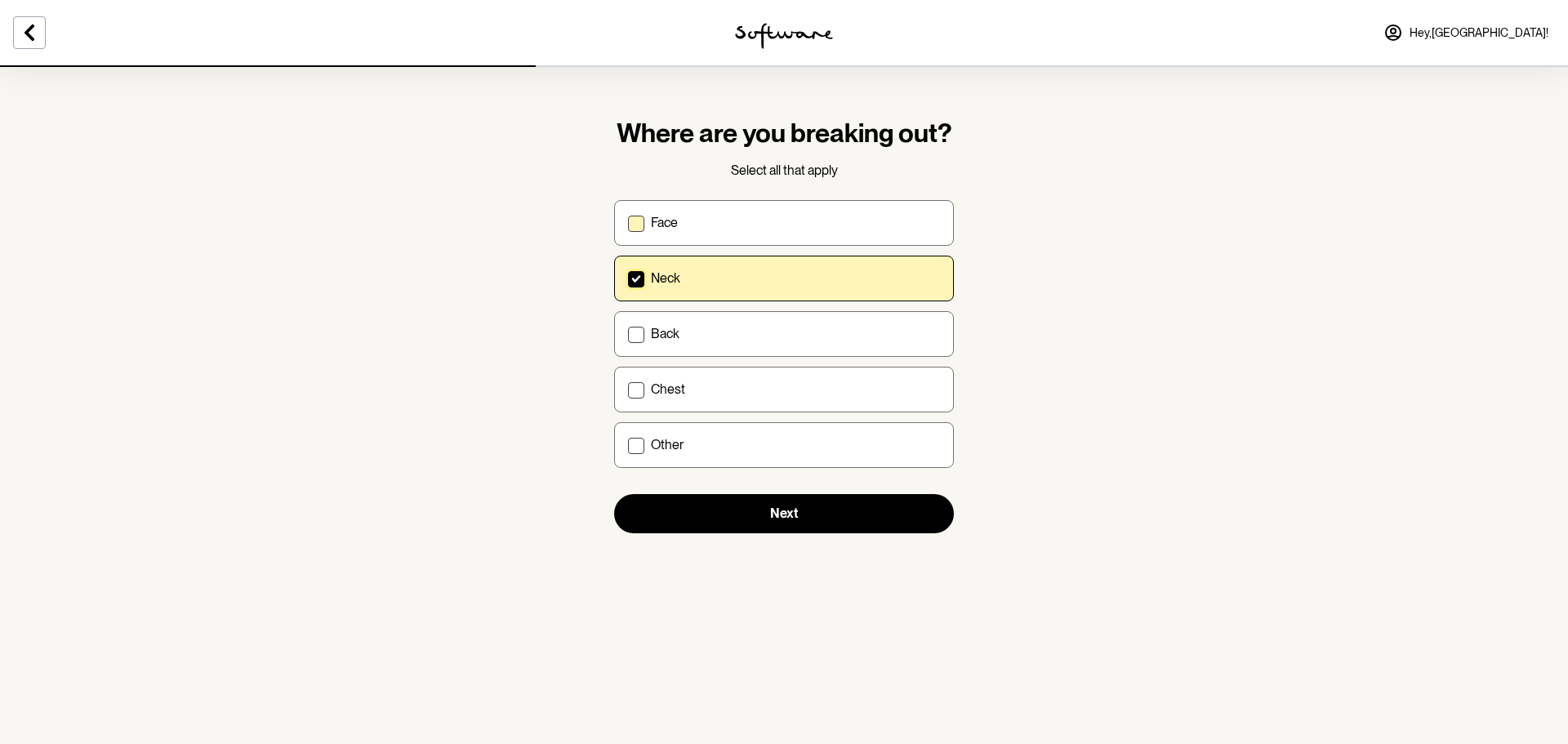
click at [650, 229] on p "Face" at bounding box center [664, 222] width 27 height 15
click at [628, 223] on input "Face" at bounding box center [627, 222] width 1 height 1
checkbox input "true"
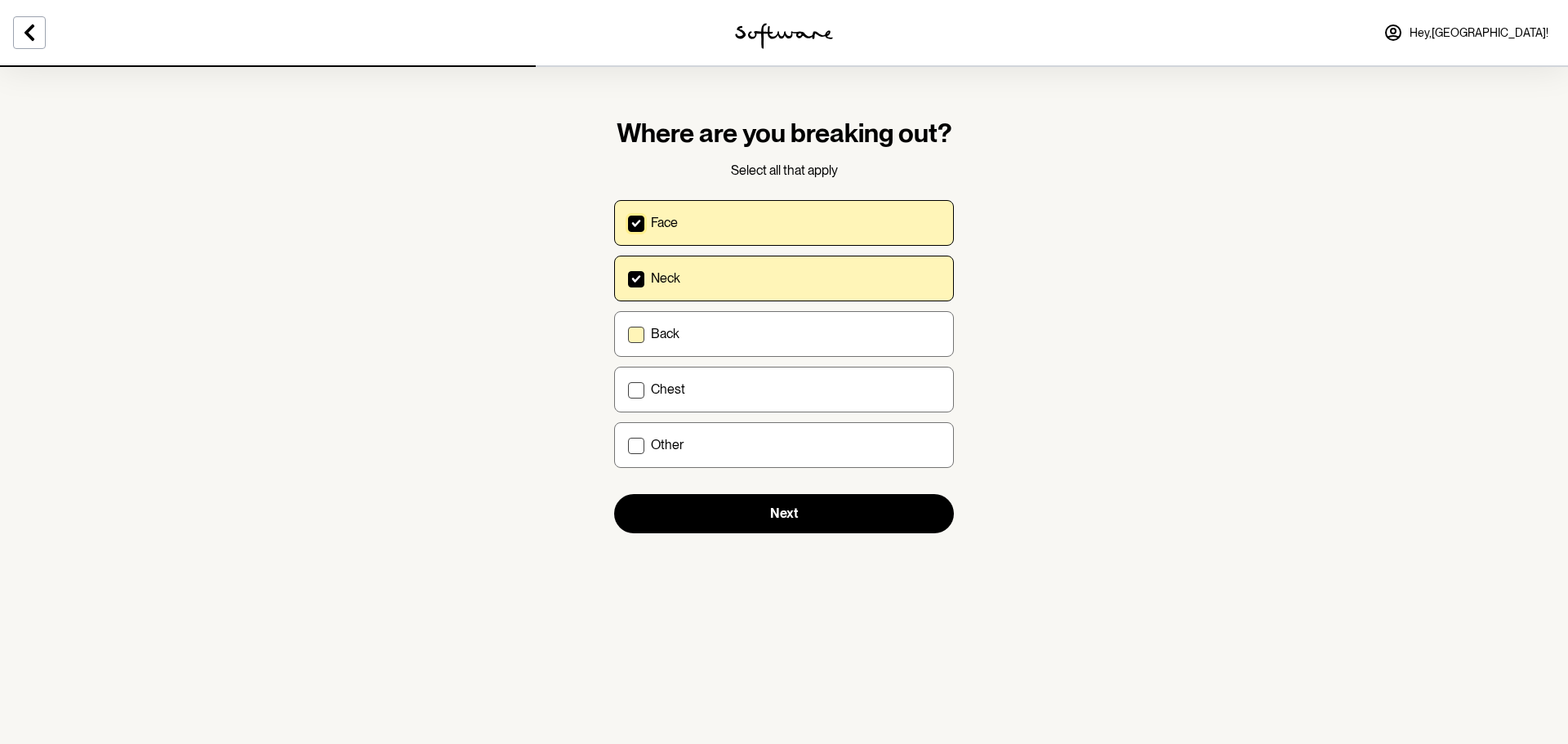
click at [634, 353] on label "Back" at bounding box center [784, 335] width 340 height 46
click at [628, 334] on input "Back" at bounding box center [627, 333] width 1 height 1
checkbox input "true"
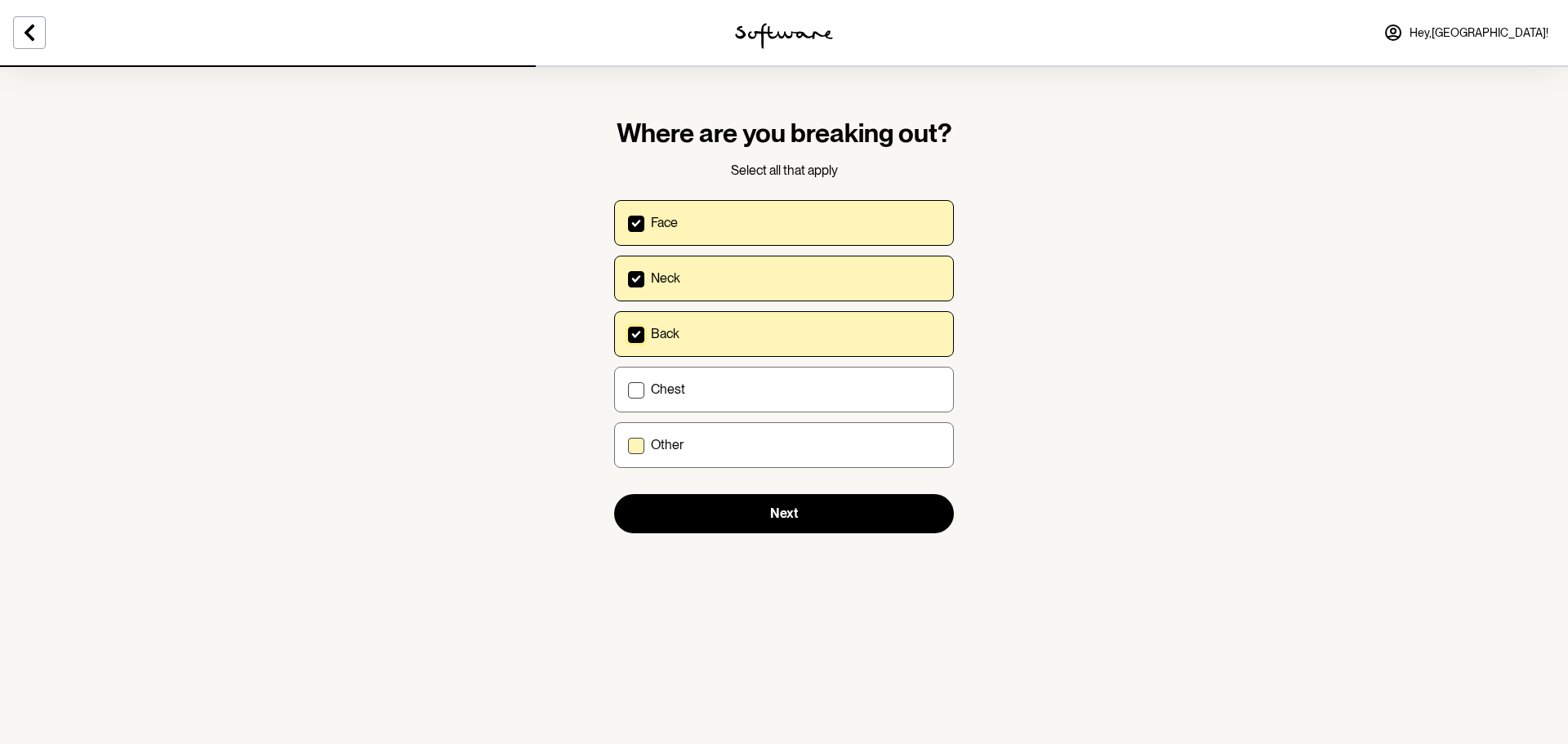
click at [666, 445] on p "Other" at bounding box center [666, 444] width 33 height 15
click at [628, 445] on input "Other" at bounding box center [627, 445] width 1 height 1
checkbox input "true"
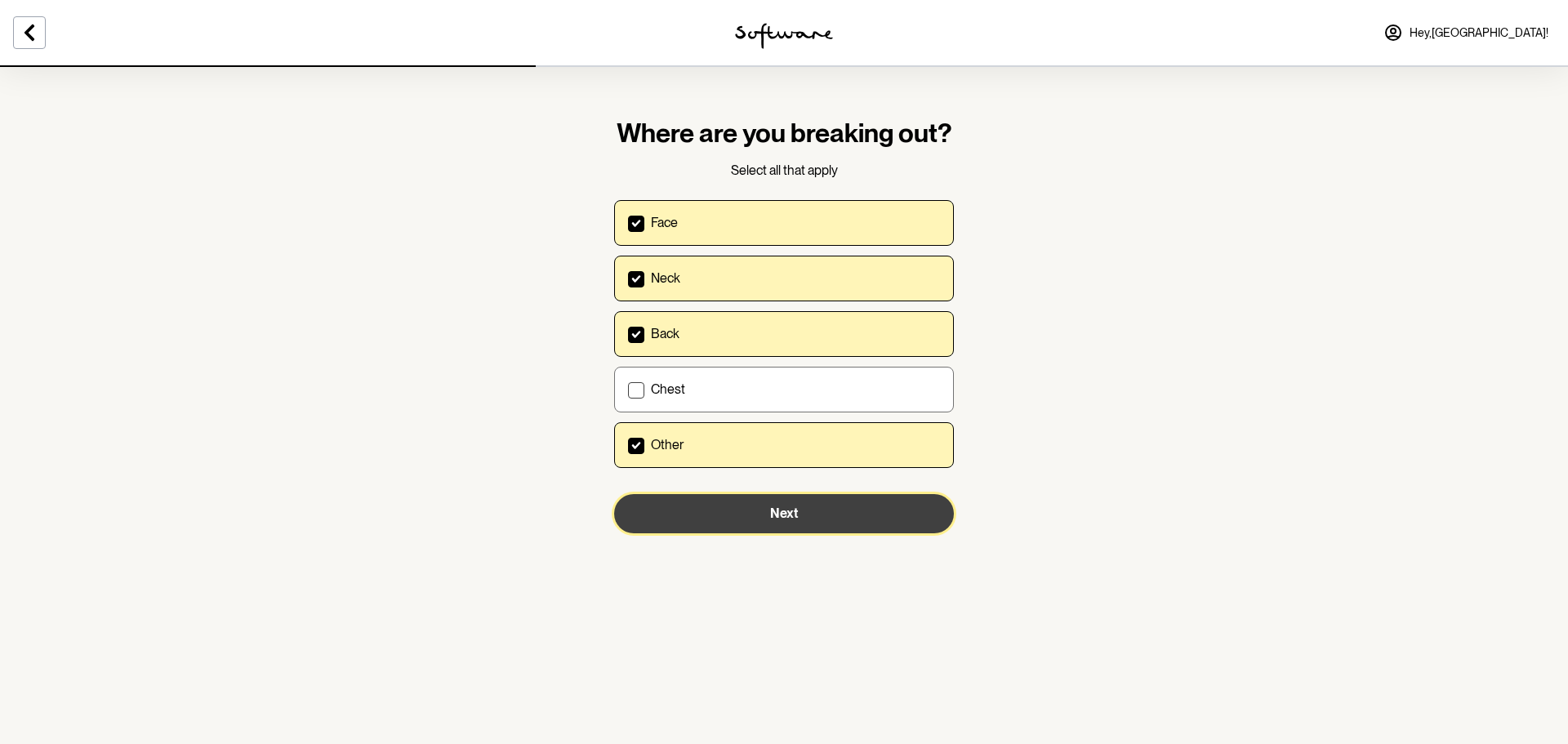
click at [784, 520] on span "Next" at bounding box center [784, 513] width 28 height 15
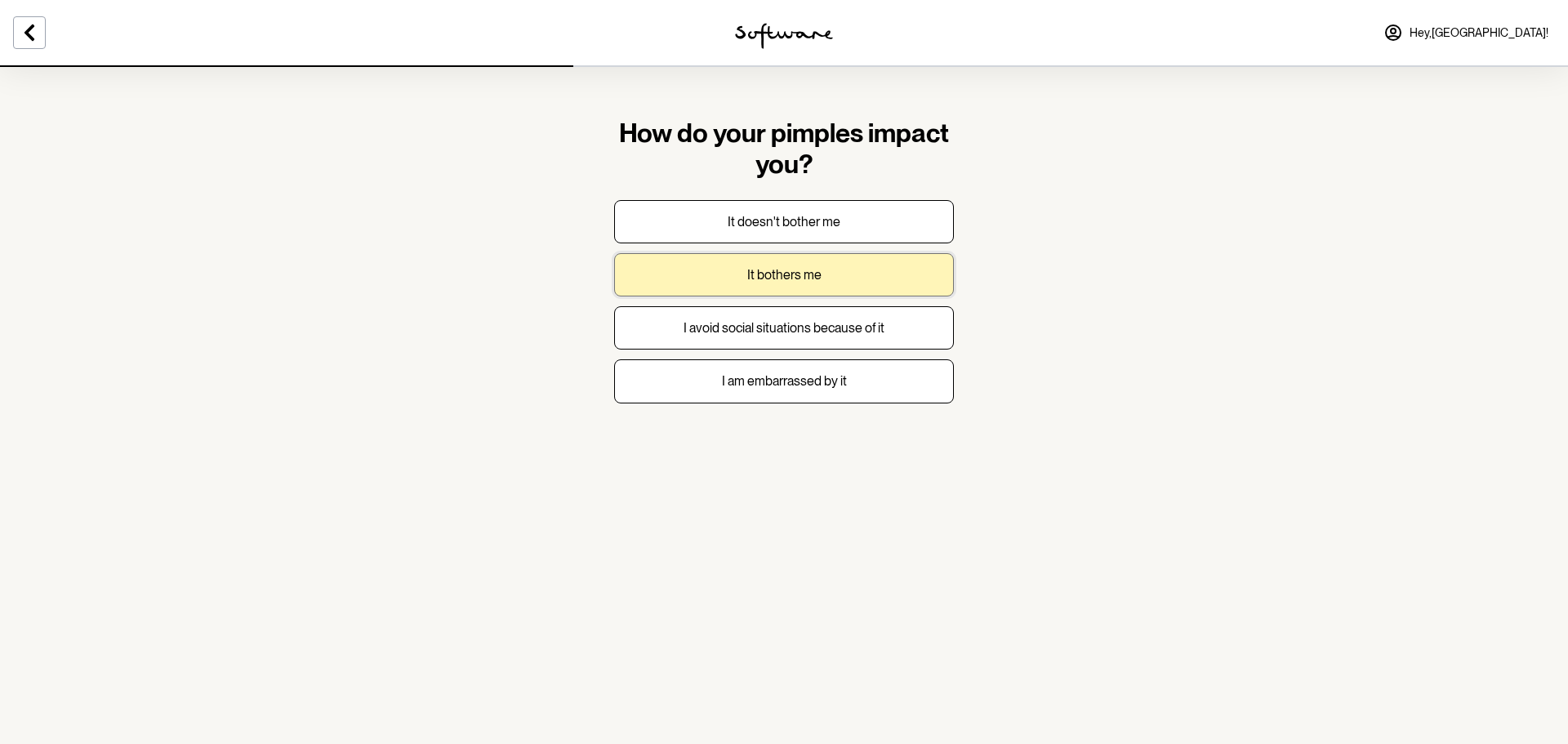
click at [816, 283] on button "It bothers me" at bounding box center [784, 274] width 340 height 44
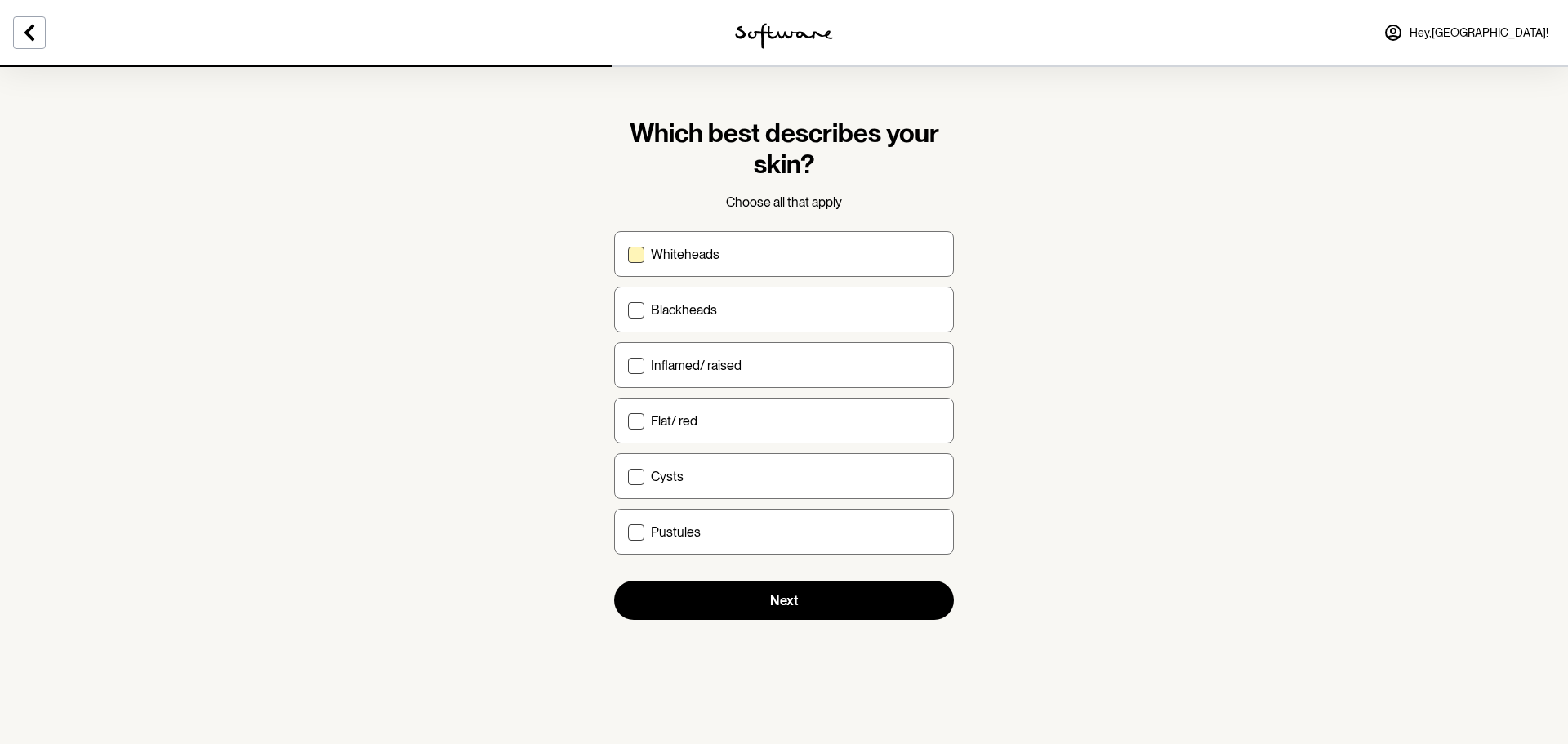
click at [658, 256] on p "Whiteheads" at bounding box center [684, 254] width 68 height 15
click at [628, 255] on input "Whiteheads" at bounding box center [627, 254] width 1 height 1
checkbox input "true"
